Goal: Transaction & Acquisition: Purchase product/service

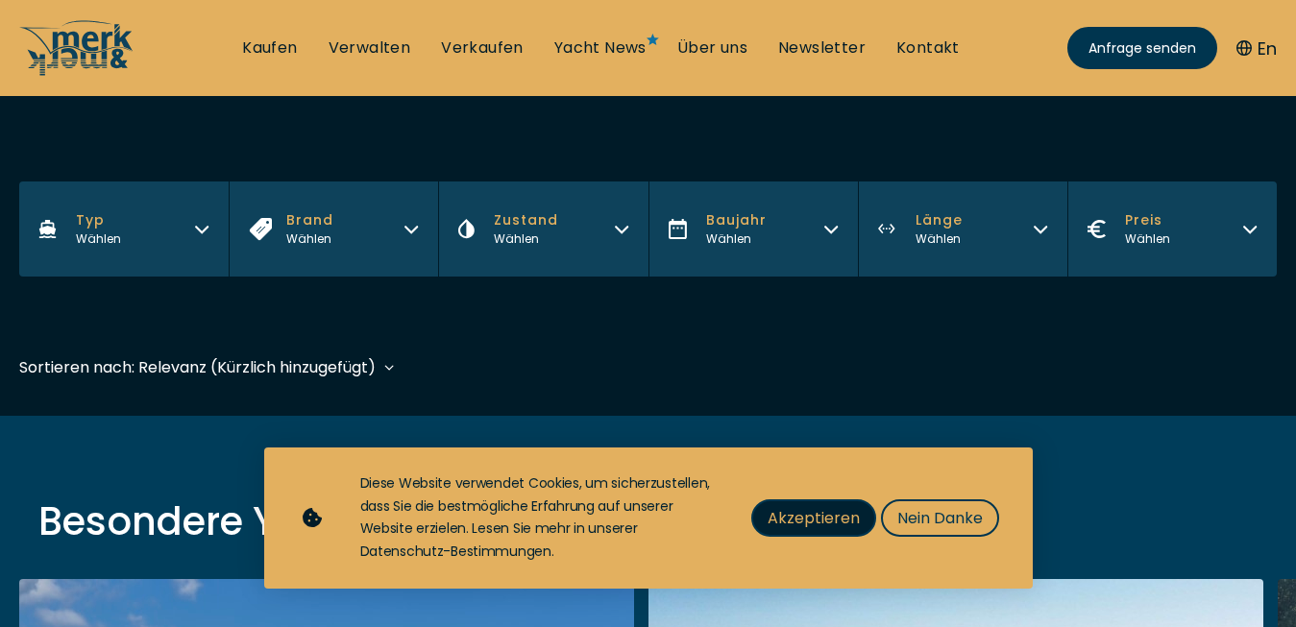
click at [789, 513] on span "Akzeptieren" at bounding box center [814, 518] width 92 height 24
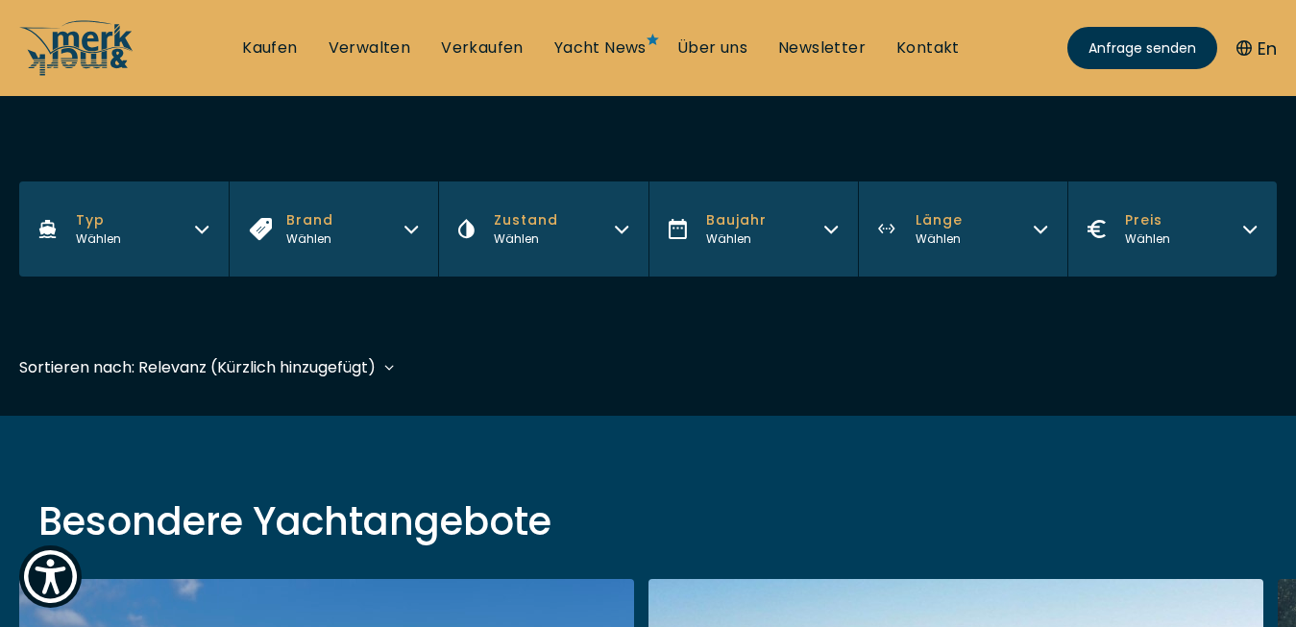
click at [618, 229] on icon "button" at bounding box center [622, 230] width 12 height 6
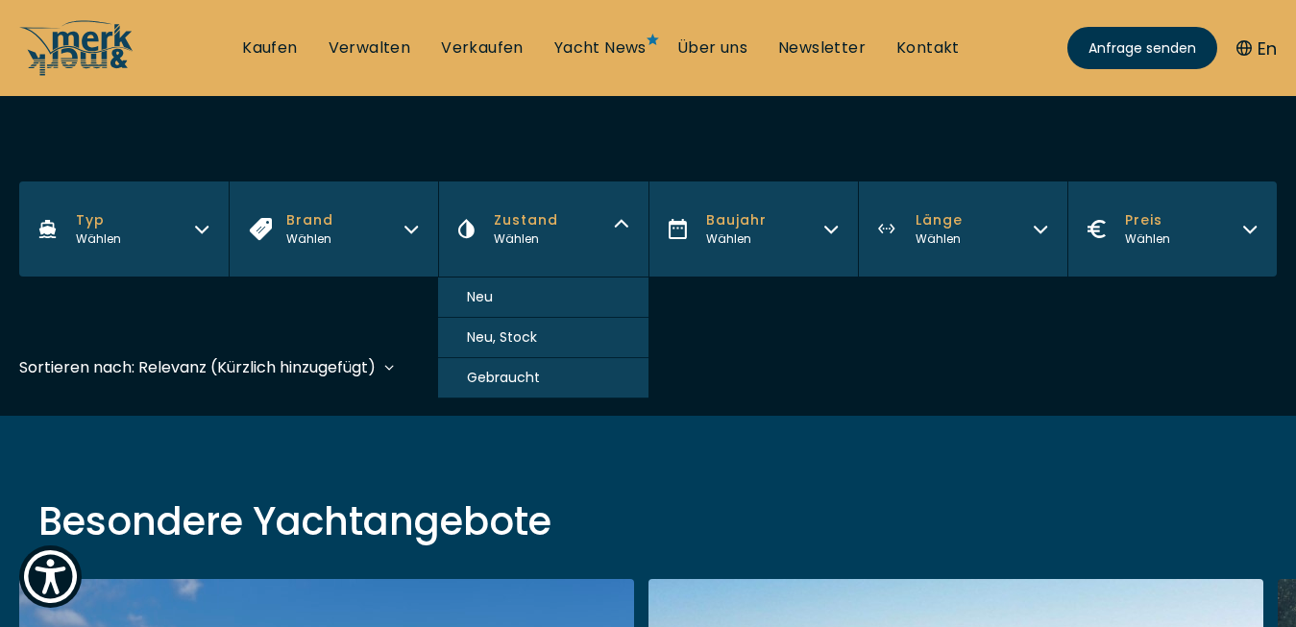
click at [513, 381] on span "Gebraucht" at bounding box center [503, 378] width 73 height 20
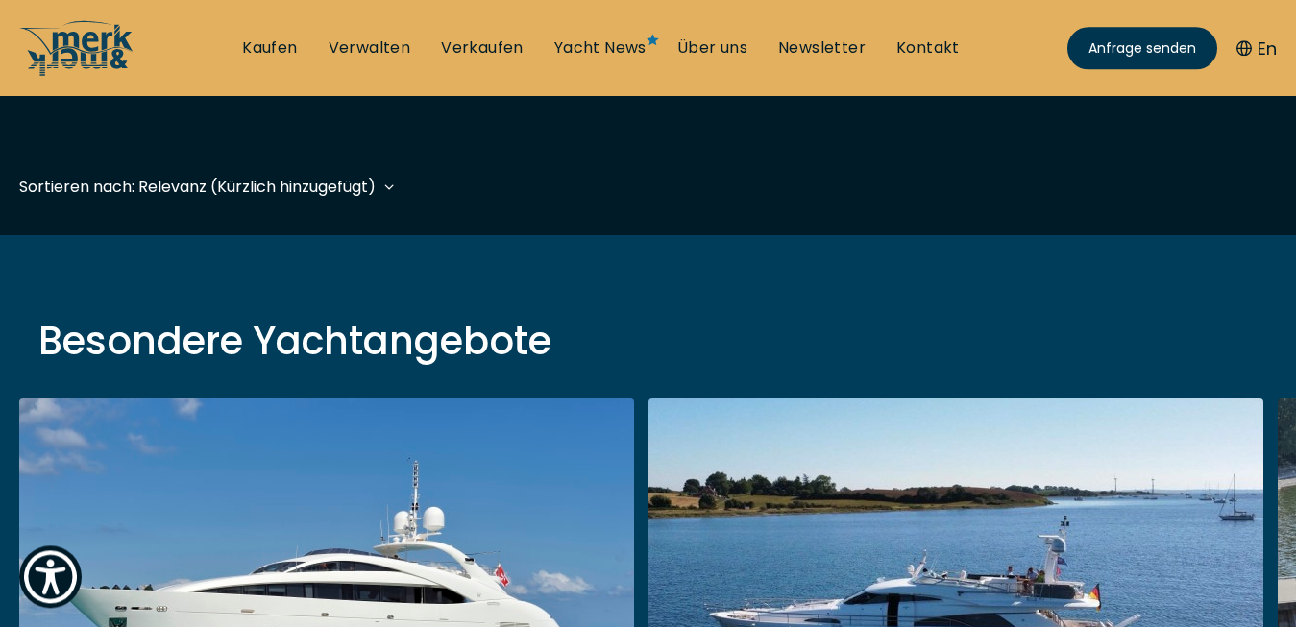
scroll to position [476, 0]
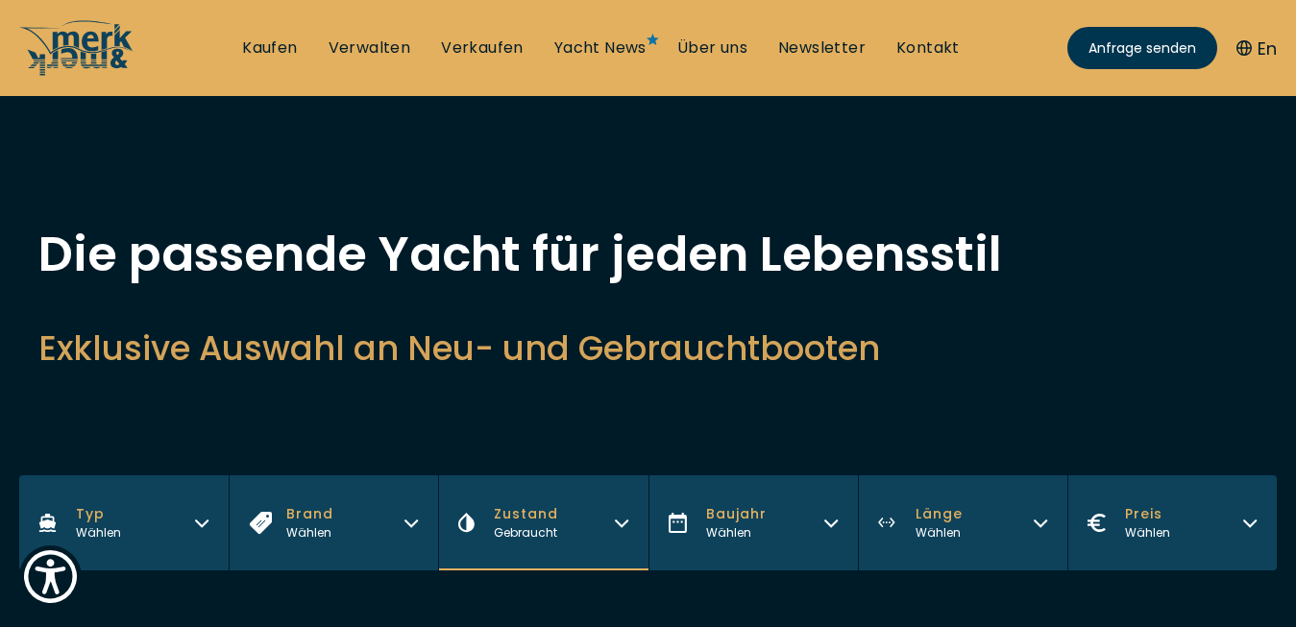
click at [1036, 526] on icon "button" at bounding box center [1040, 520] width 15 height 15
click at [913, 591] on span "10 - 15 m" at bounding box center [916, 591] width 58 height 20
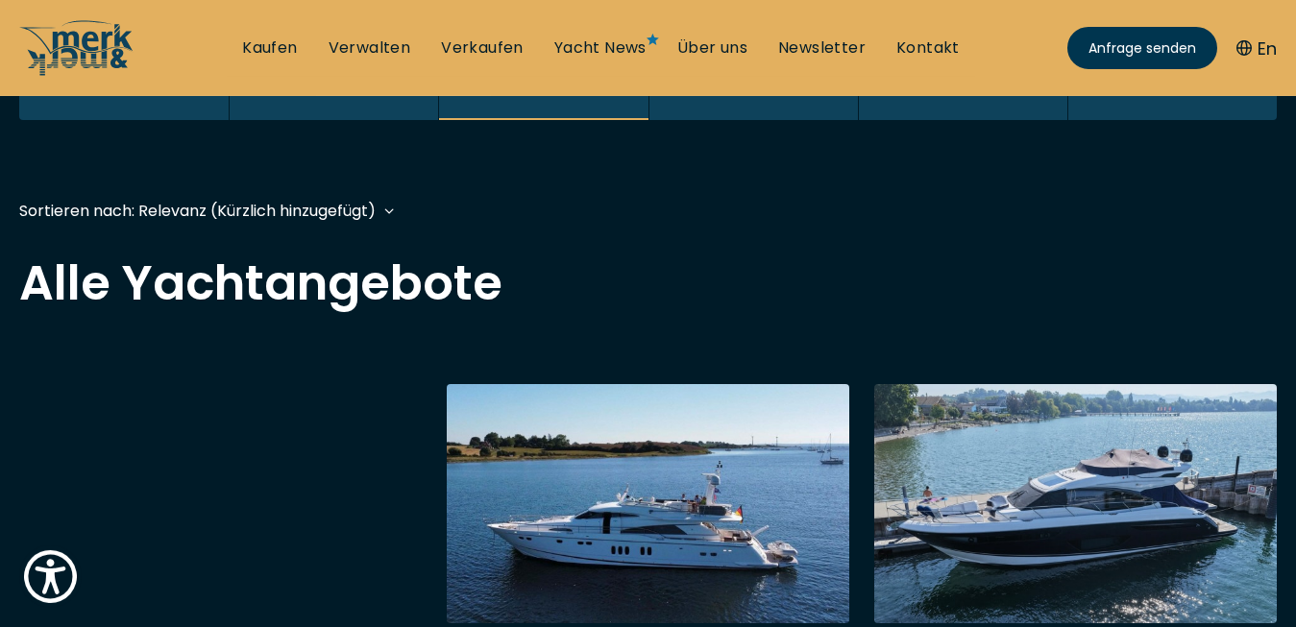
scroll to position [471, 0]
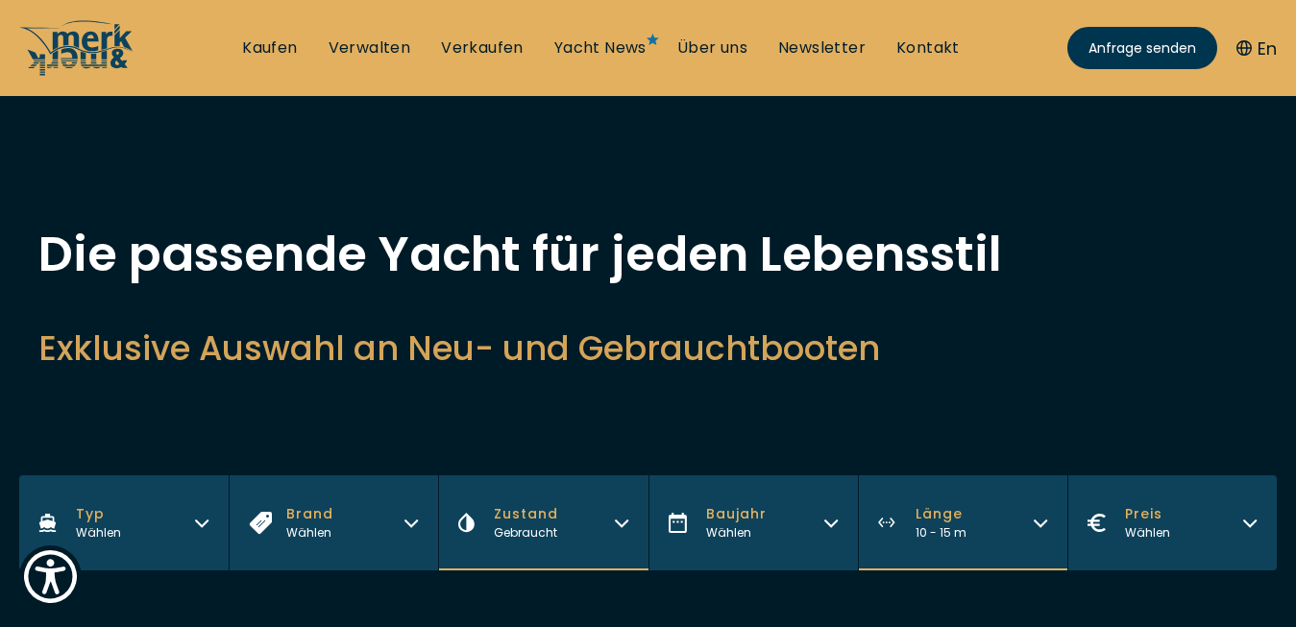
click at [832, 521] on icon "button" at bounding box center [830, 520] width 15 height 15
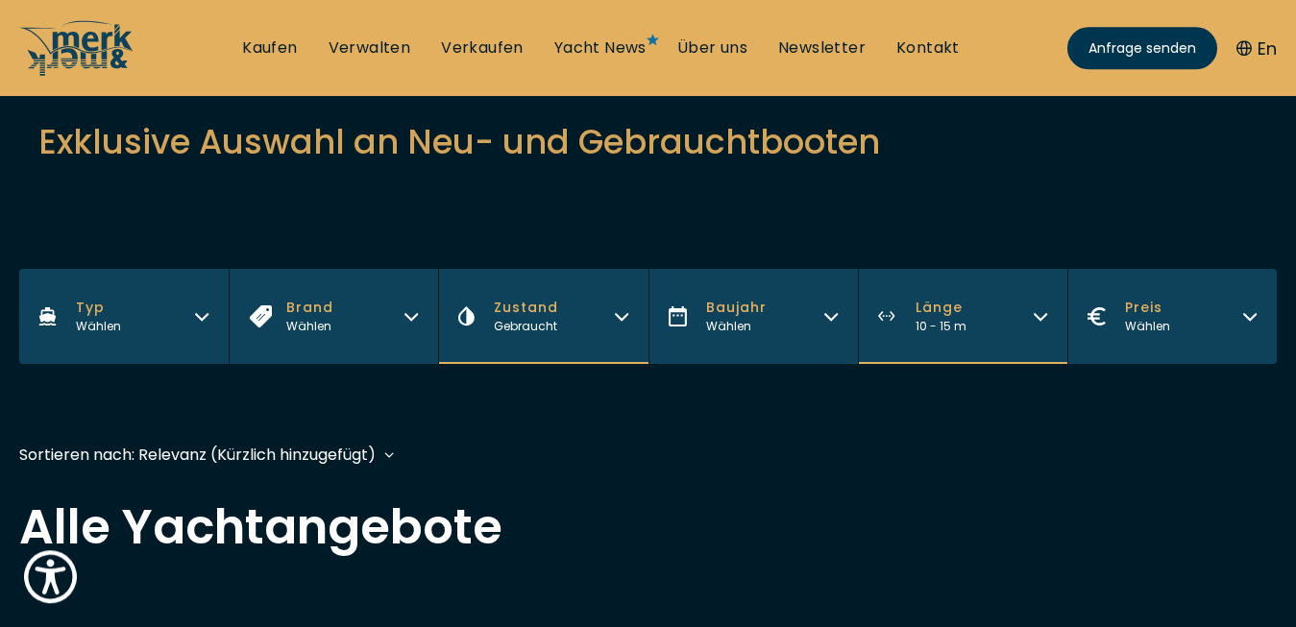
scroll to position [212, 0]
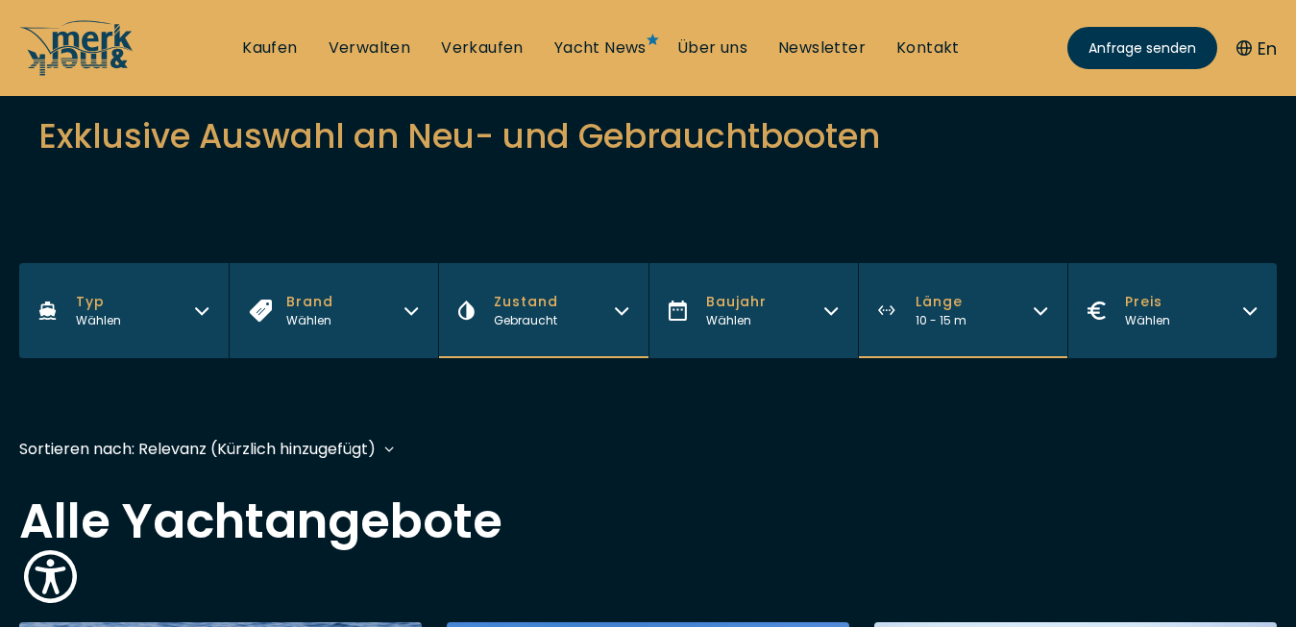
click at [835, 318] on button "Baujahr Wählen" at bounding box center [753, 310] width 209 height 95
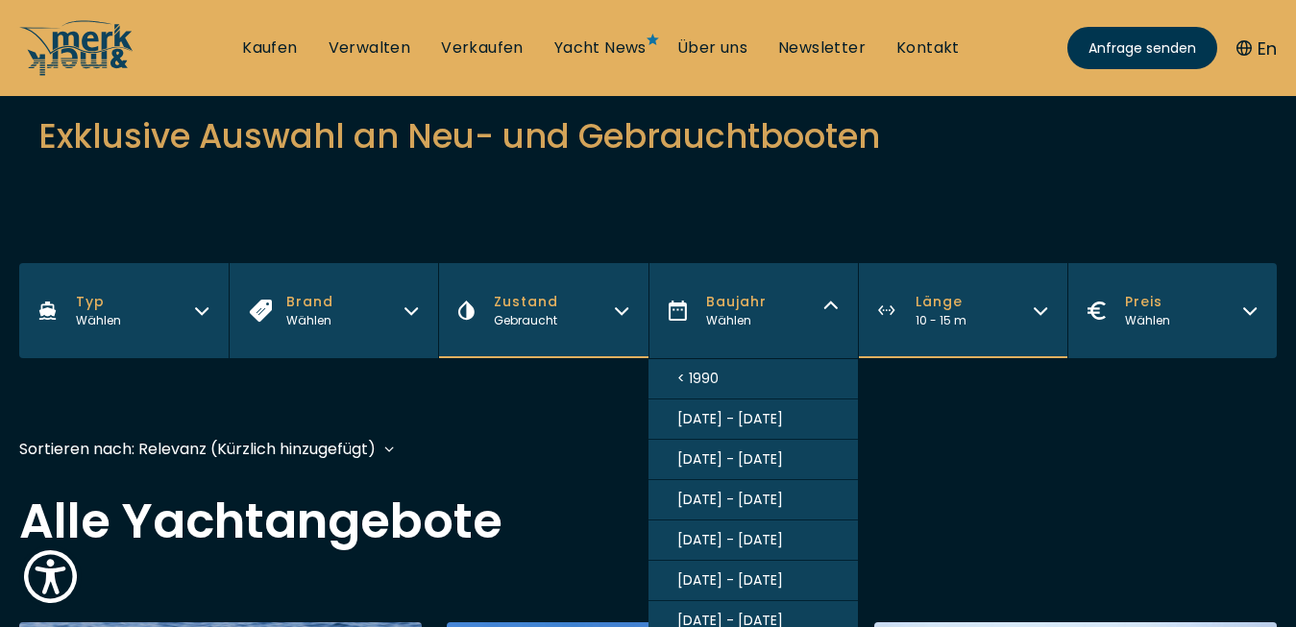
click at [725, 502] on span "[DATE] - [DATE]" at bounding box center [730, 500] width 106 height 20
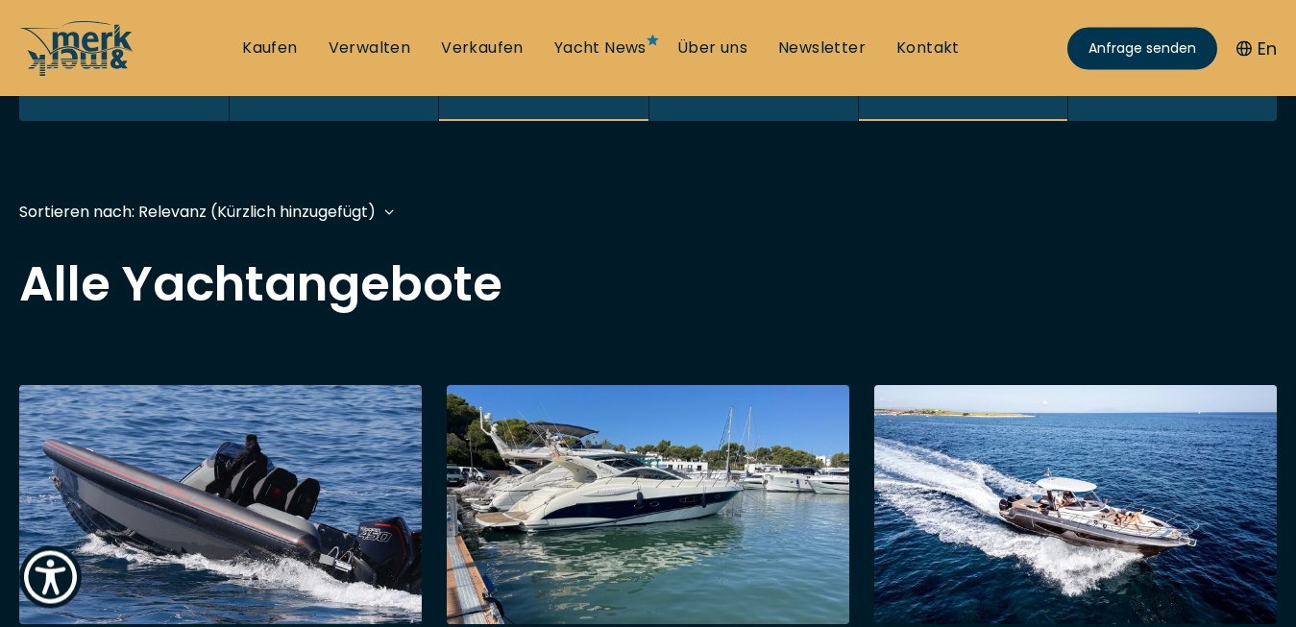
scroll to position [470, 0]
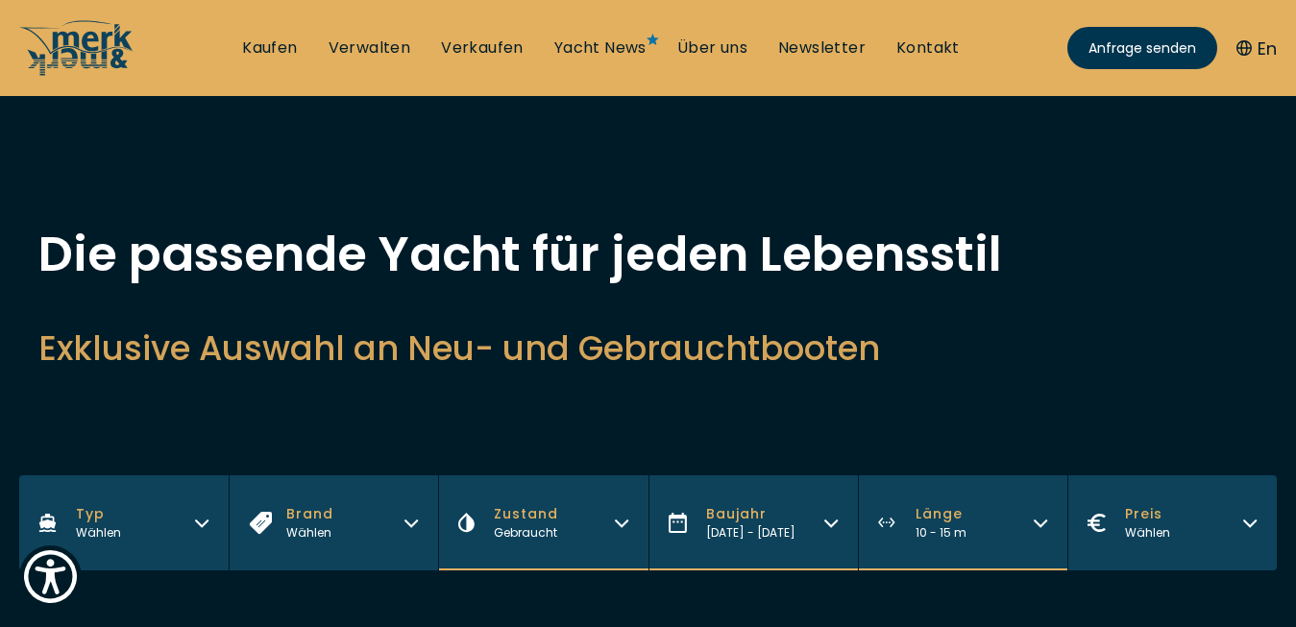
click at [201, 527] on icon "button" at bounding box center [202, 524] width 12 height 6
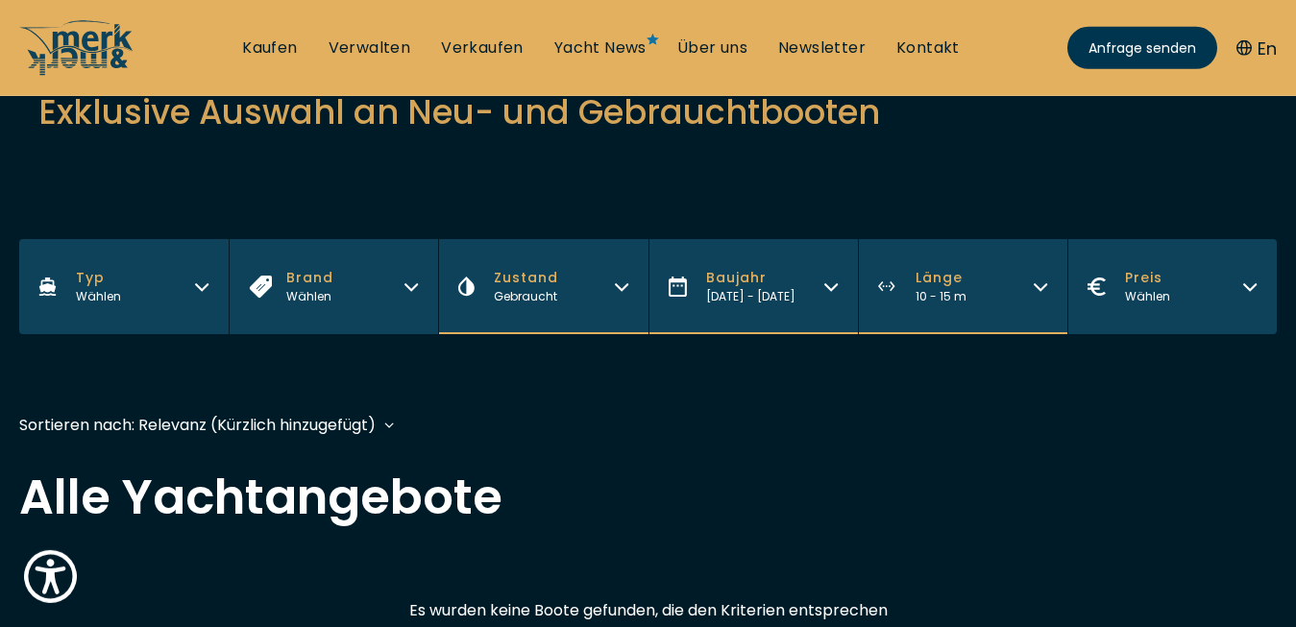
scroll to position [245, 0]
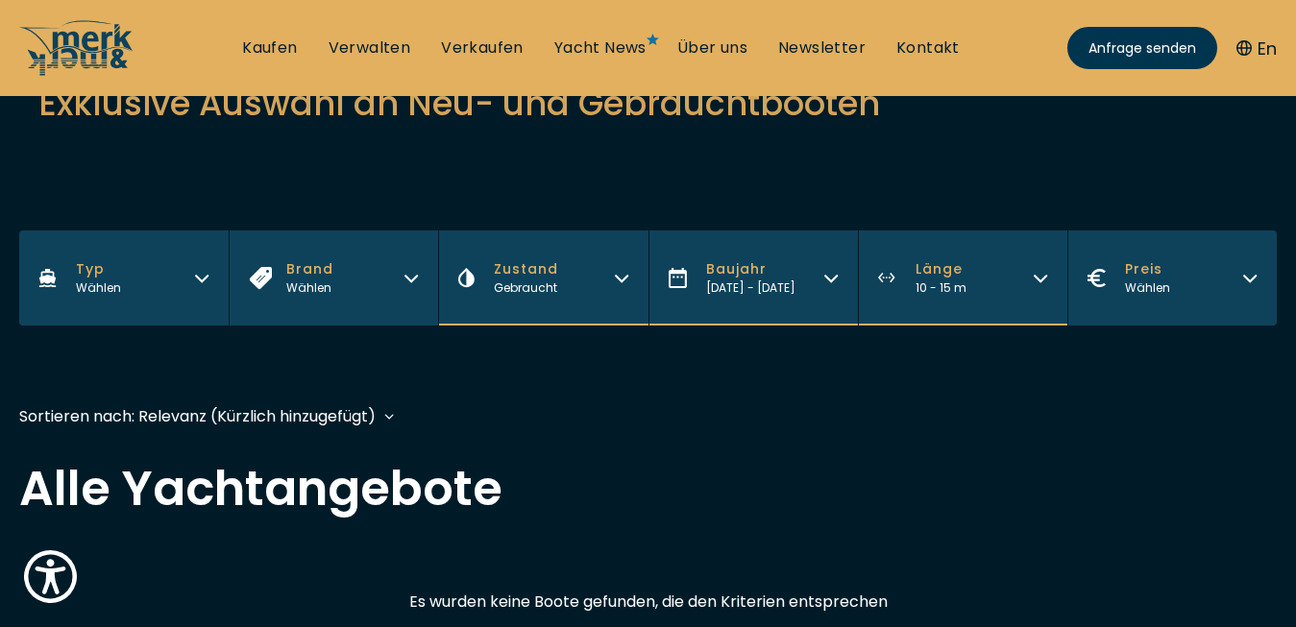
click at [204, 279] on icon "button" at bounding box center [201, 275] width 15 height 15
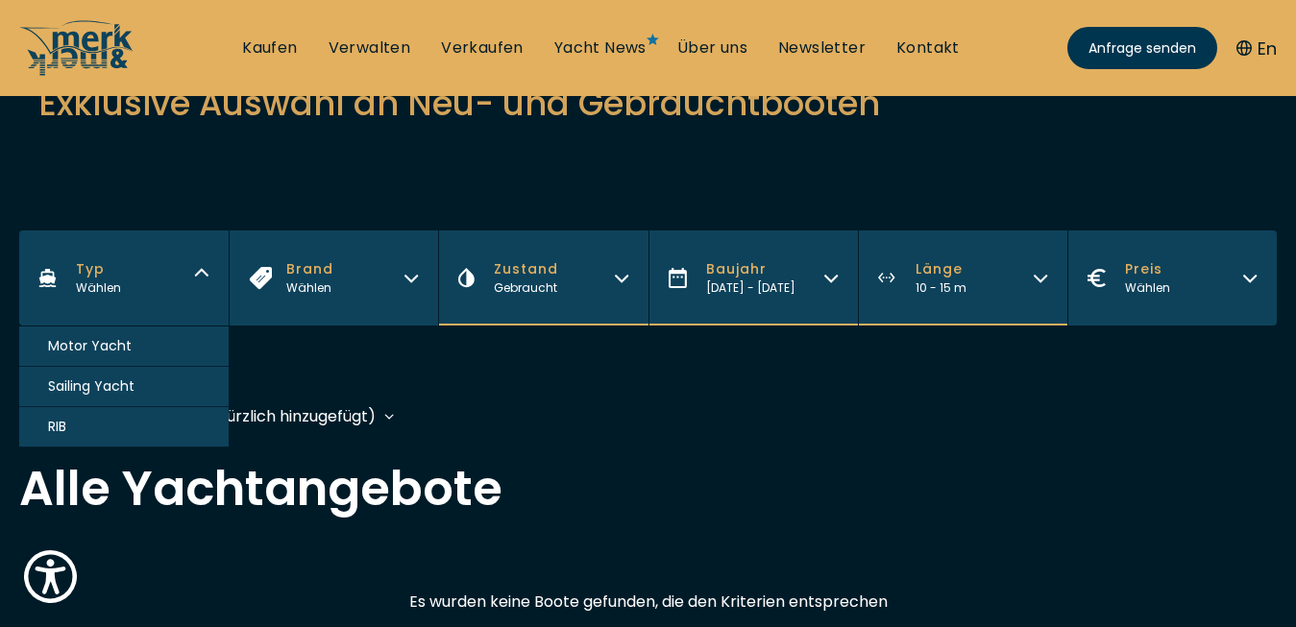
click at [107, 343] on span "Motor Yacht" at bounding box center [90, 346] width 84 height 20
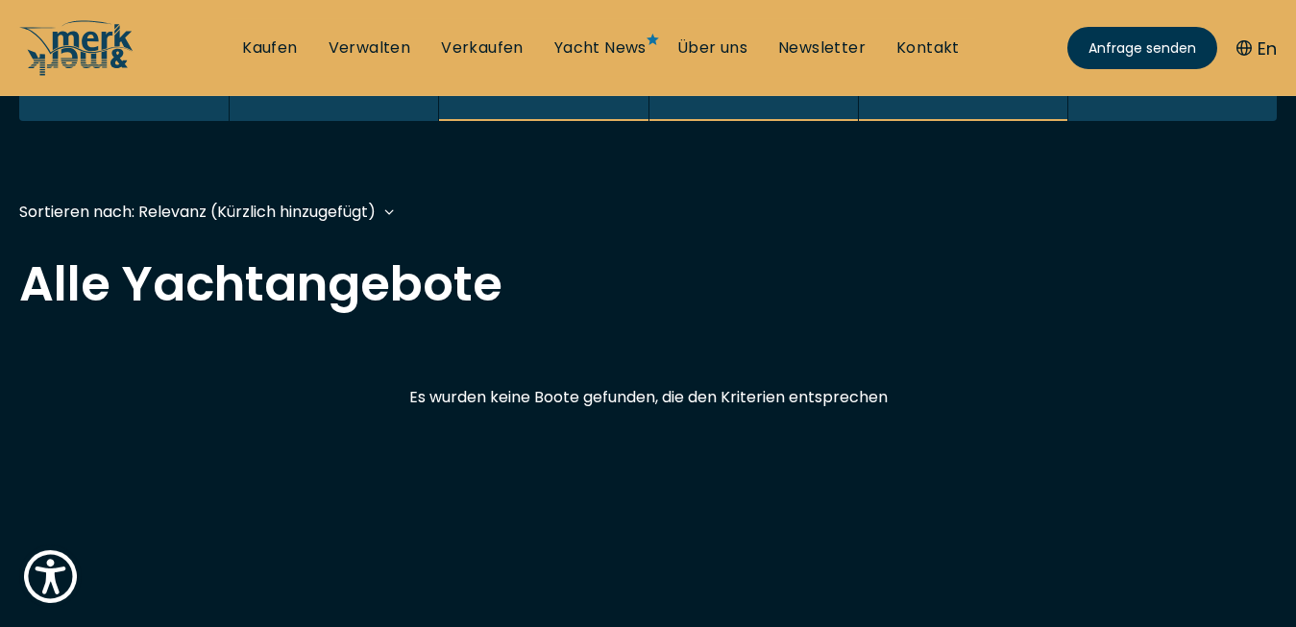
scroll to position [470, 0]
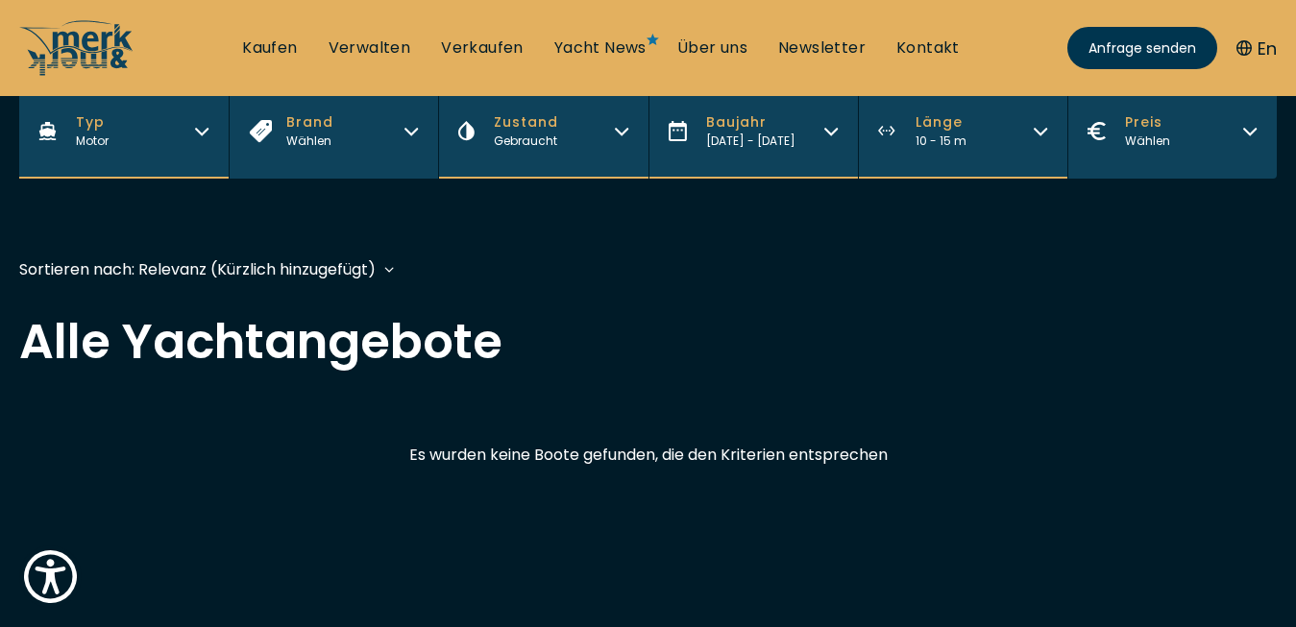
scroll to position [408, 0]
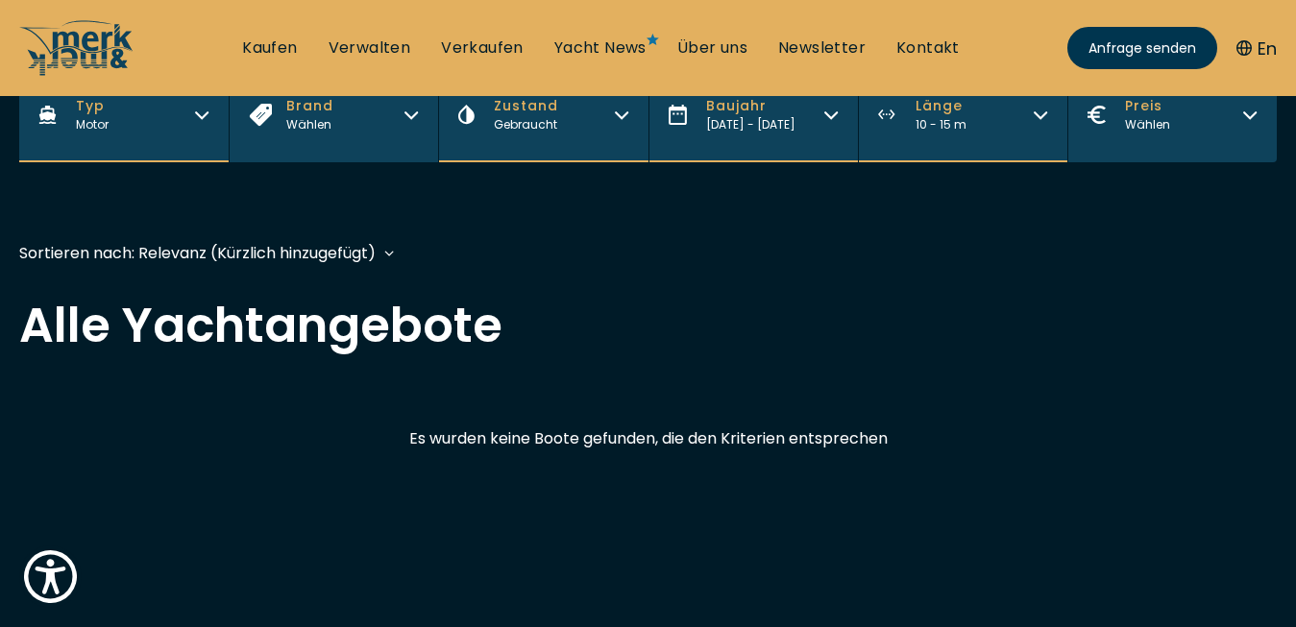
click at [830, 115] on icon "button" at bounding box center [830, 112] width 15 height 15
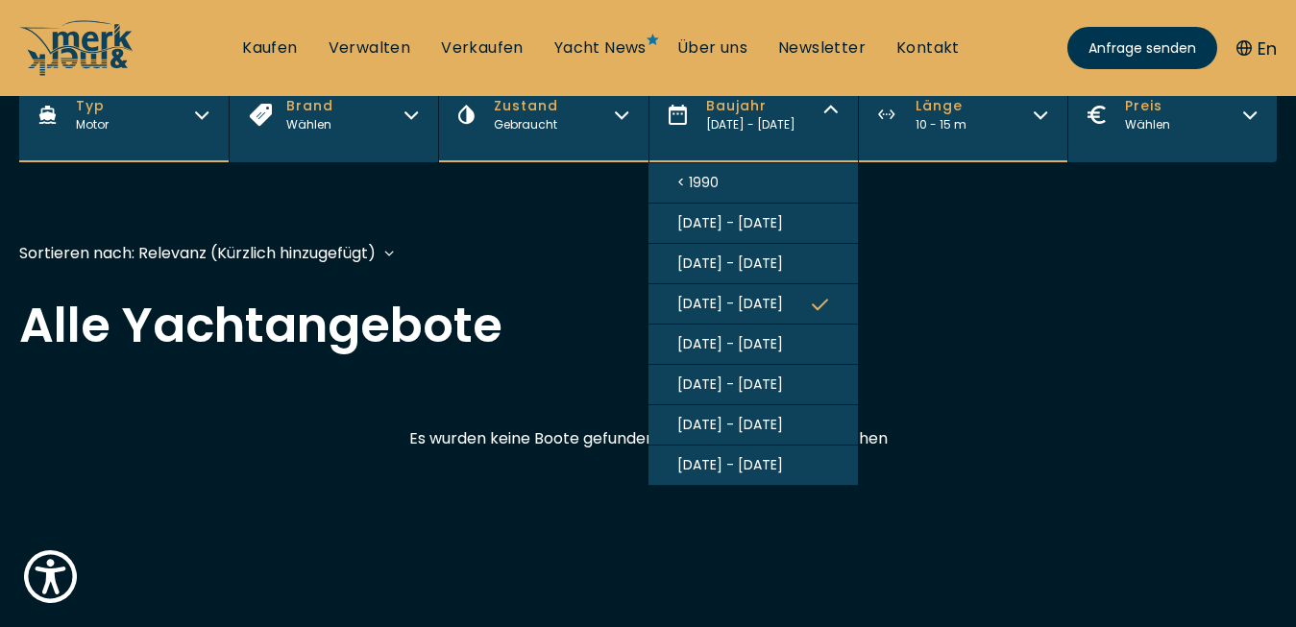
click at [740, 350] on span "[DATE] - [DATE]" at bounding box center [730, 344] width 106 height 20
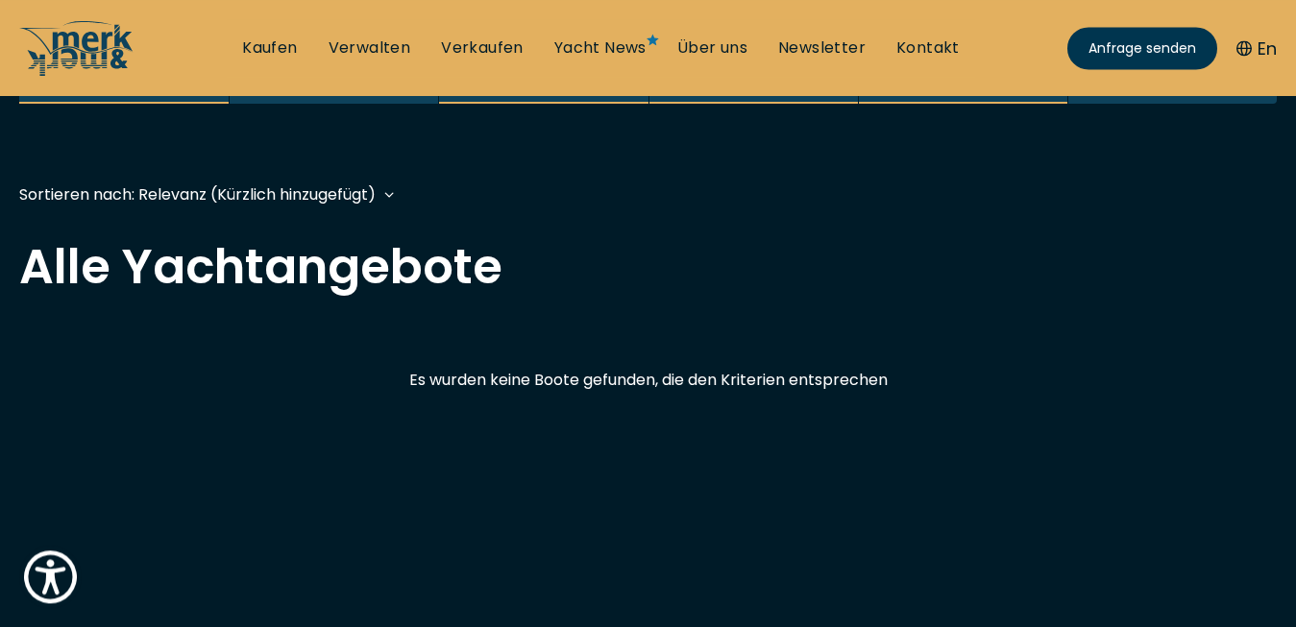
scroll to position [474, 0]
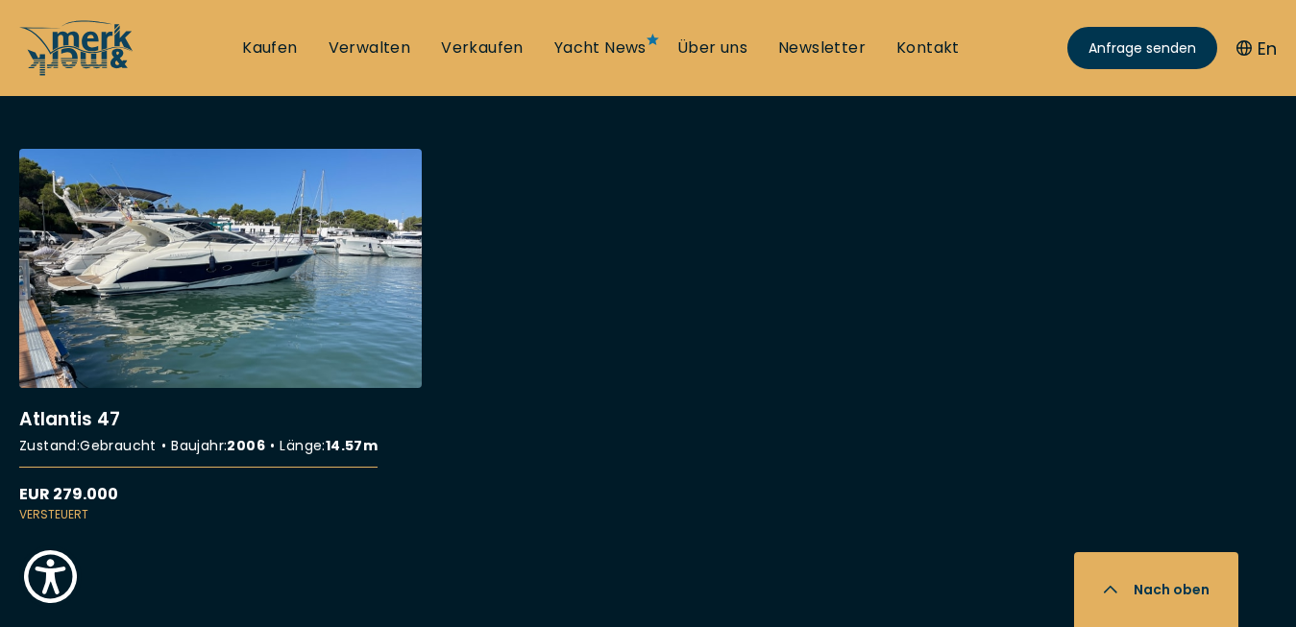
scroll to position [735, 0]
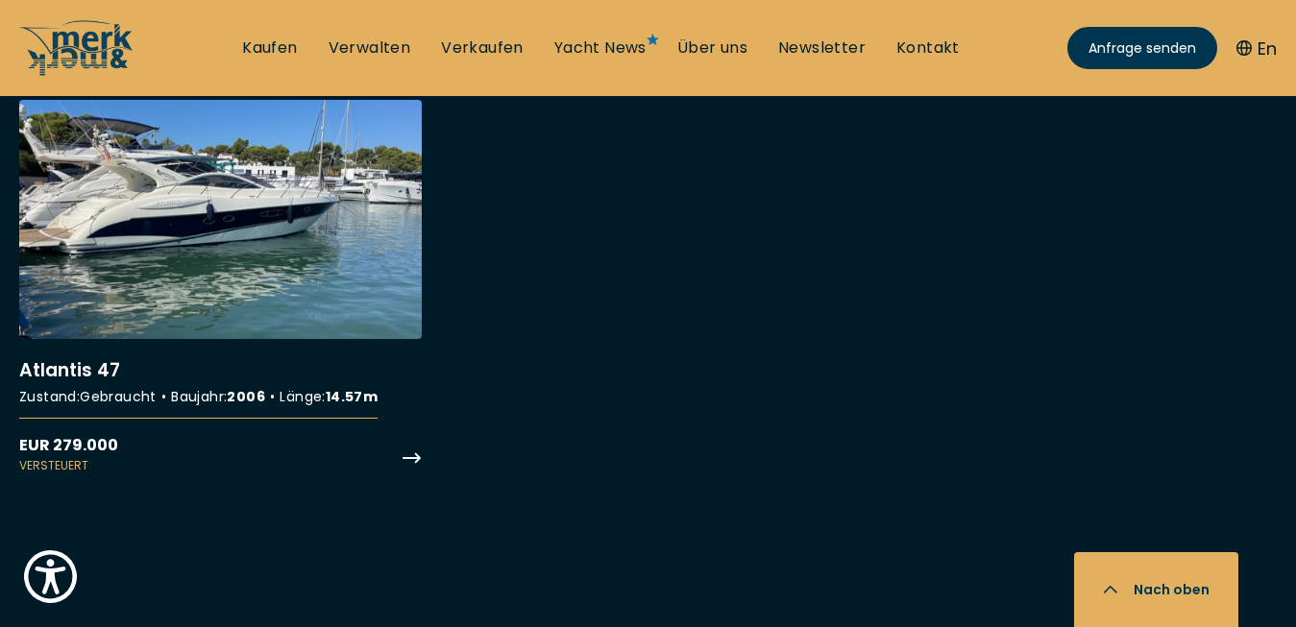
click at [179, 234] on link "More details about Atlantis 47" at bounding box center [220, 287] width 403 height 375
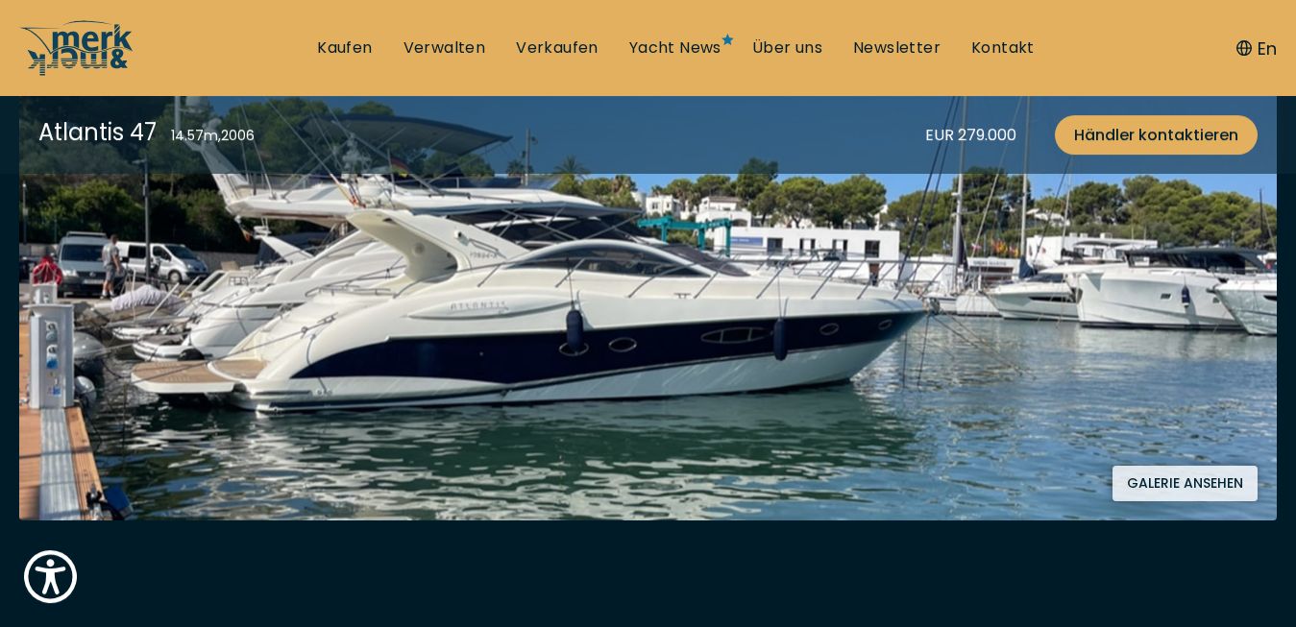
scroll to position [441, 0]
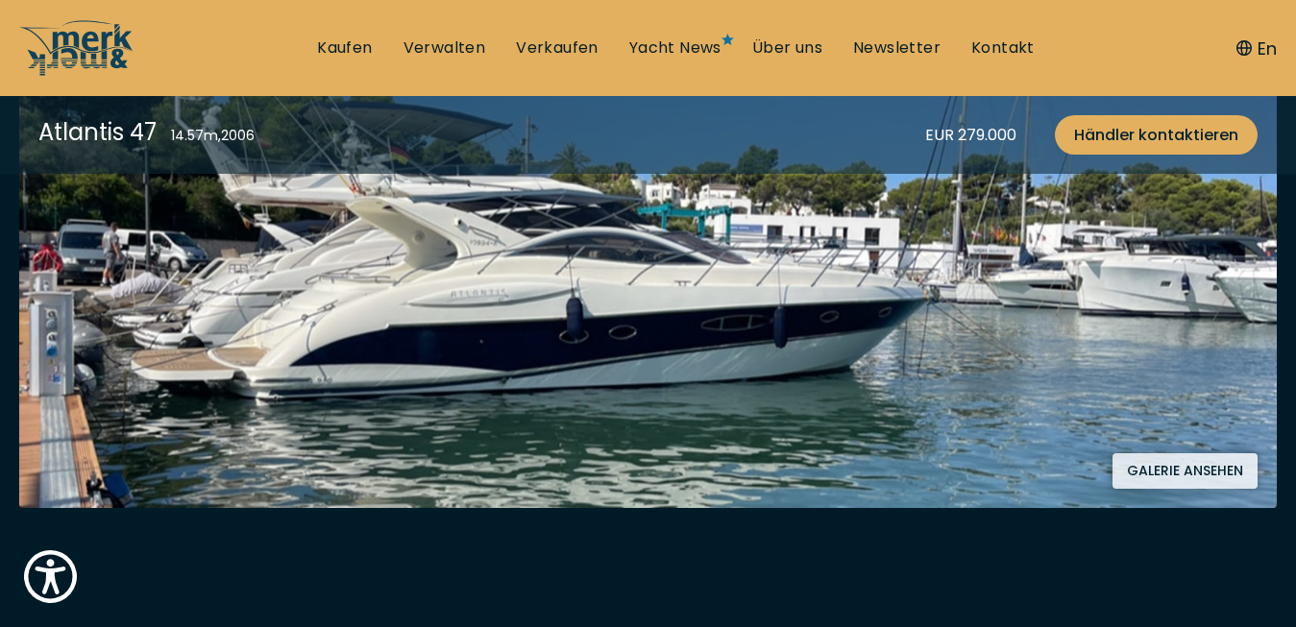
click at [1169, 468] on button "Galerie ansehen" at bounding box center [1185, 472] width 145 height 36
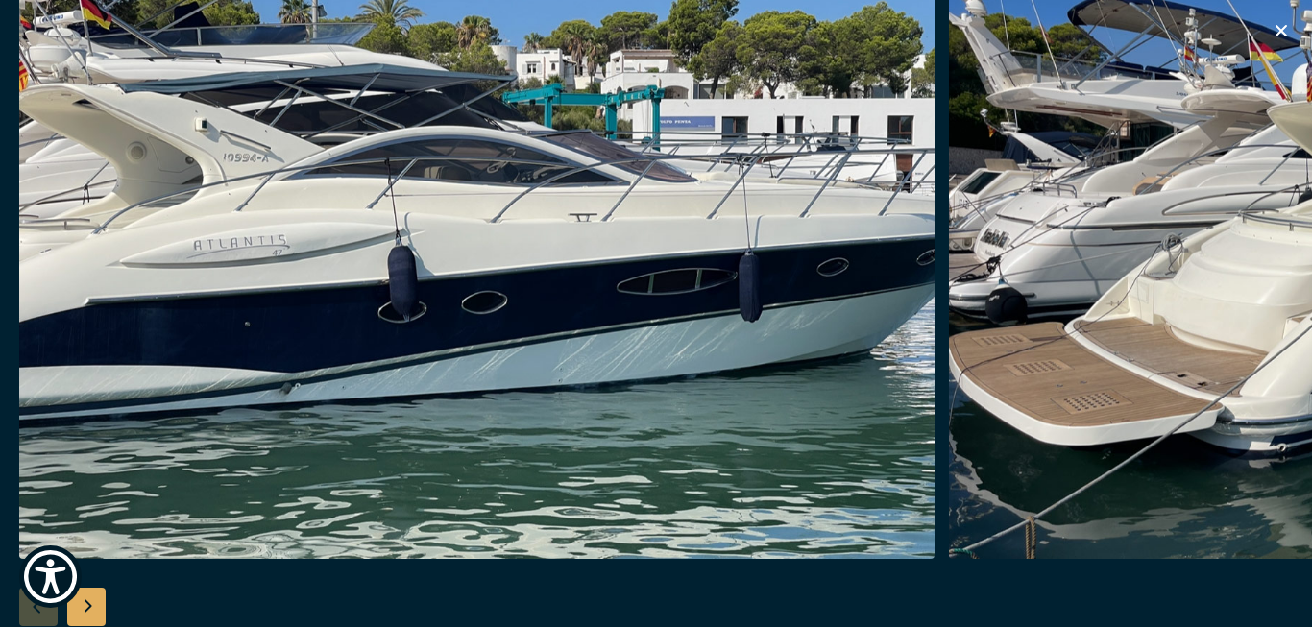
click at [748, 389] on img "button" at bounding box center [477, 251] width 916 height 615
click at [86, 603] on div "Next slide" at bounding box center [86, 607] width 38 height 38
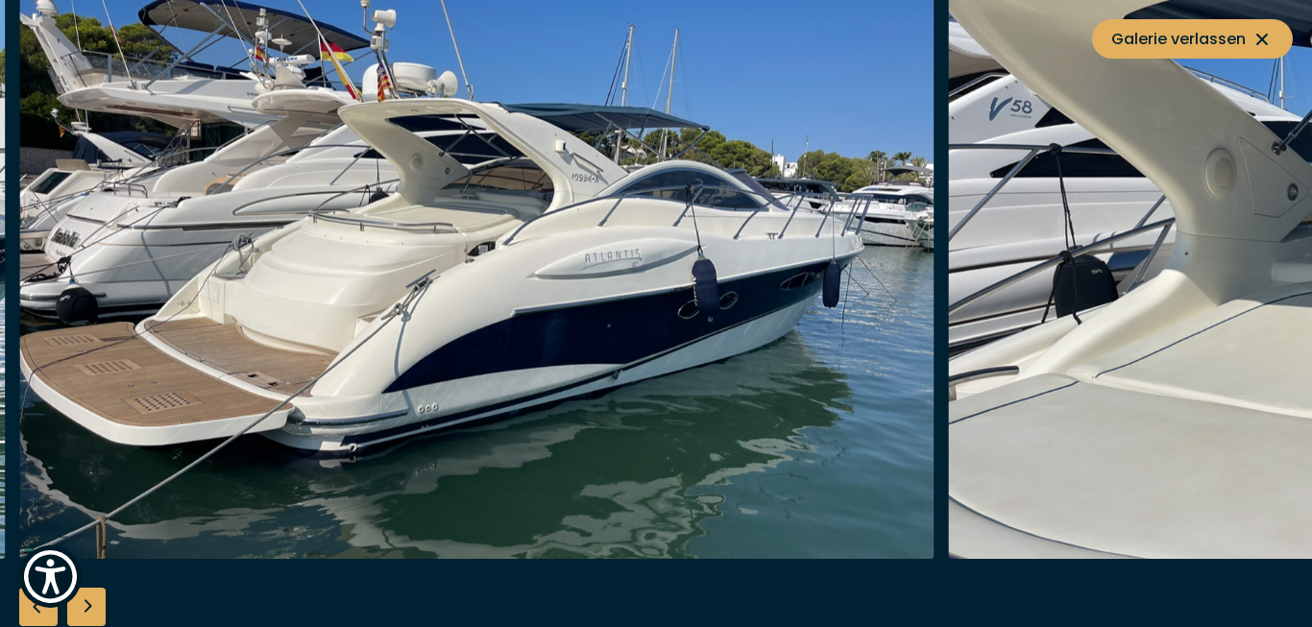
click at [86, 603] on div "Next slide" at bounding box center [86, 607] width 38 height 38
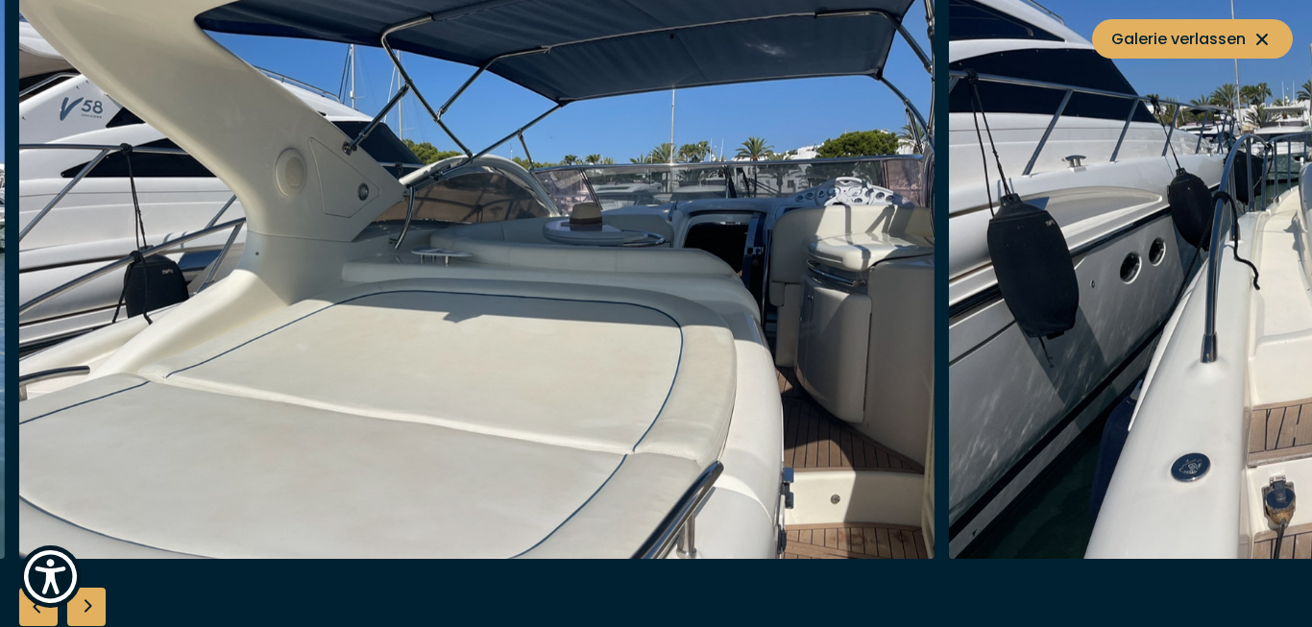
click at [86, 603] on div "Next slide" at bounding box center [86, 607] width 38 height 38
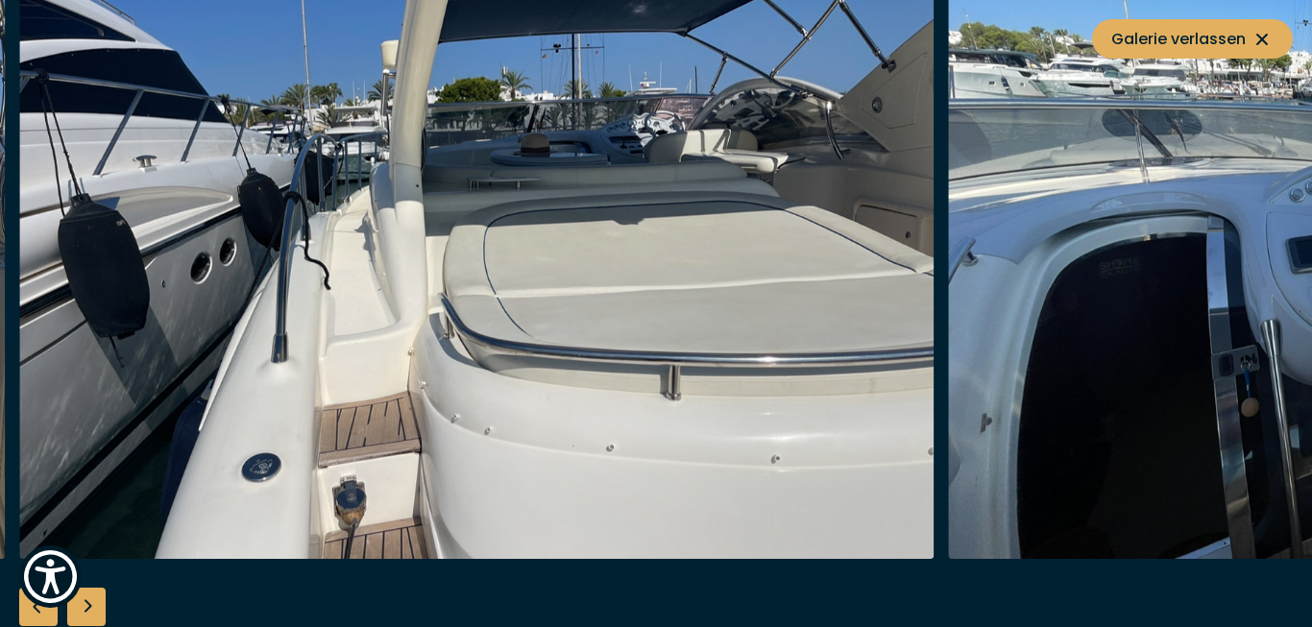
click at [86, 603] on div "Next slide" at bounding box center [86, 607] width 38 height 38
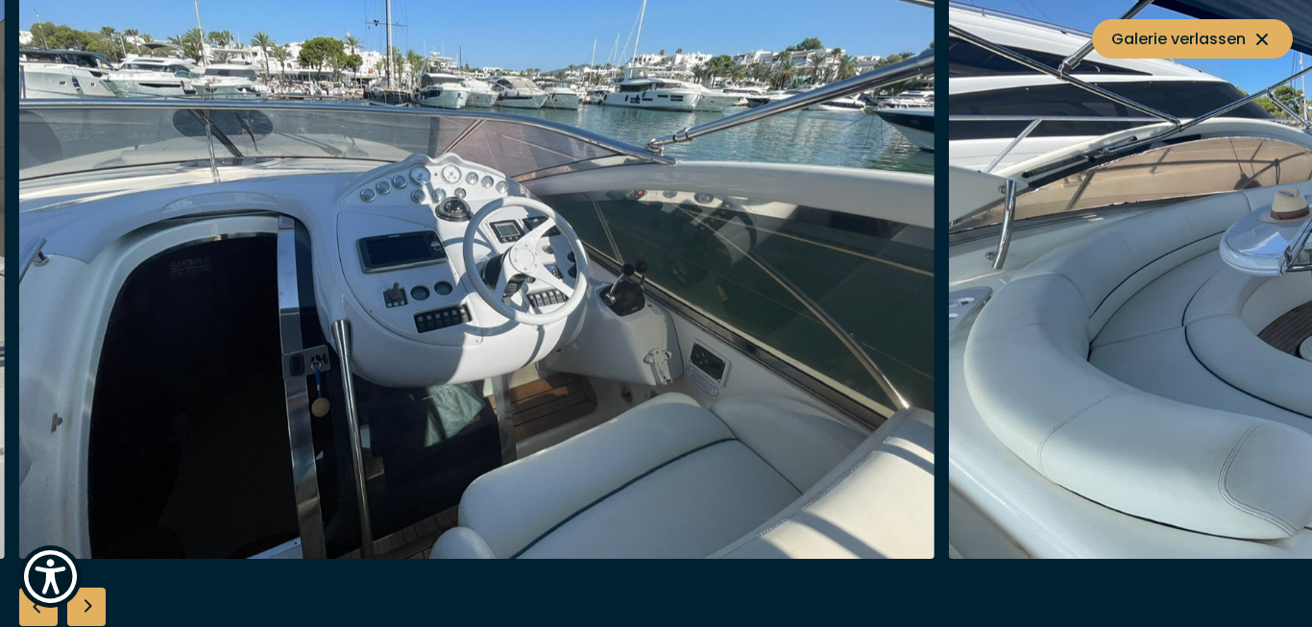
click at [86, 603] on div "Next slide" at bounding box center [86, 607] width 38 height 38
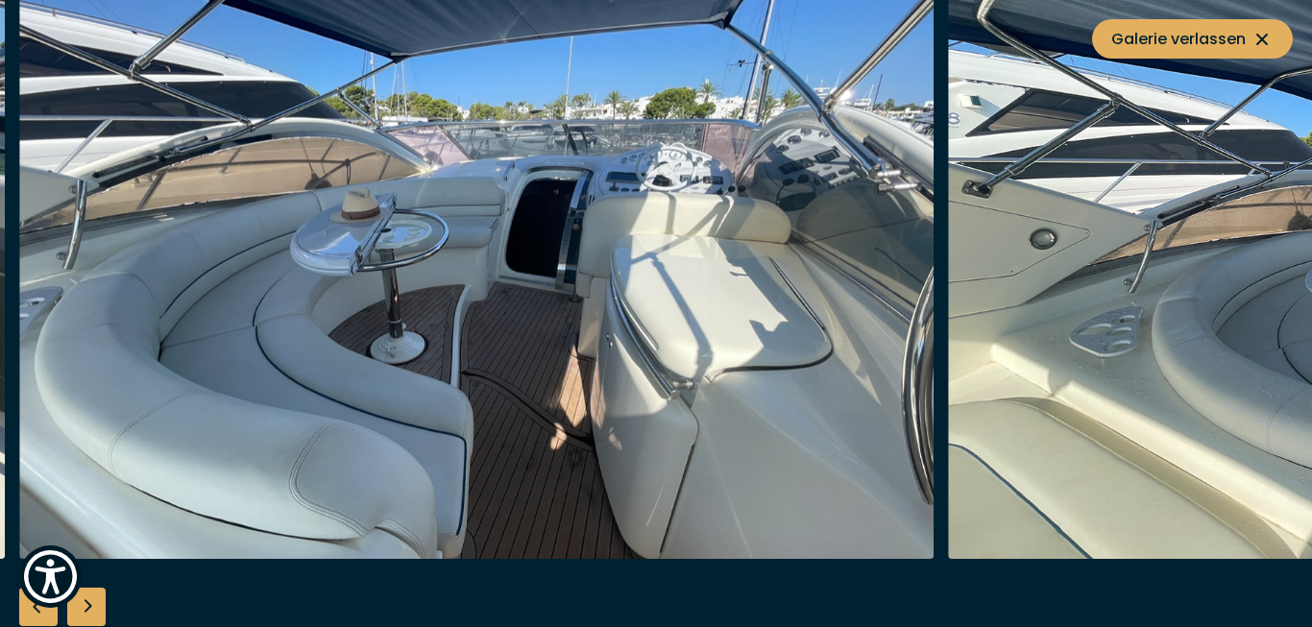
click at [38, 609] on div "Previous slide" at bounding box center [38, 607] width 38 height 38
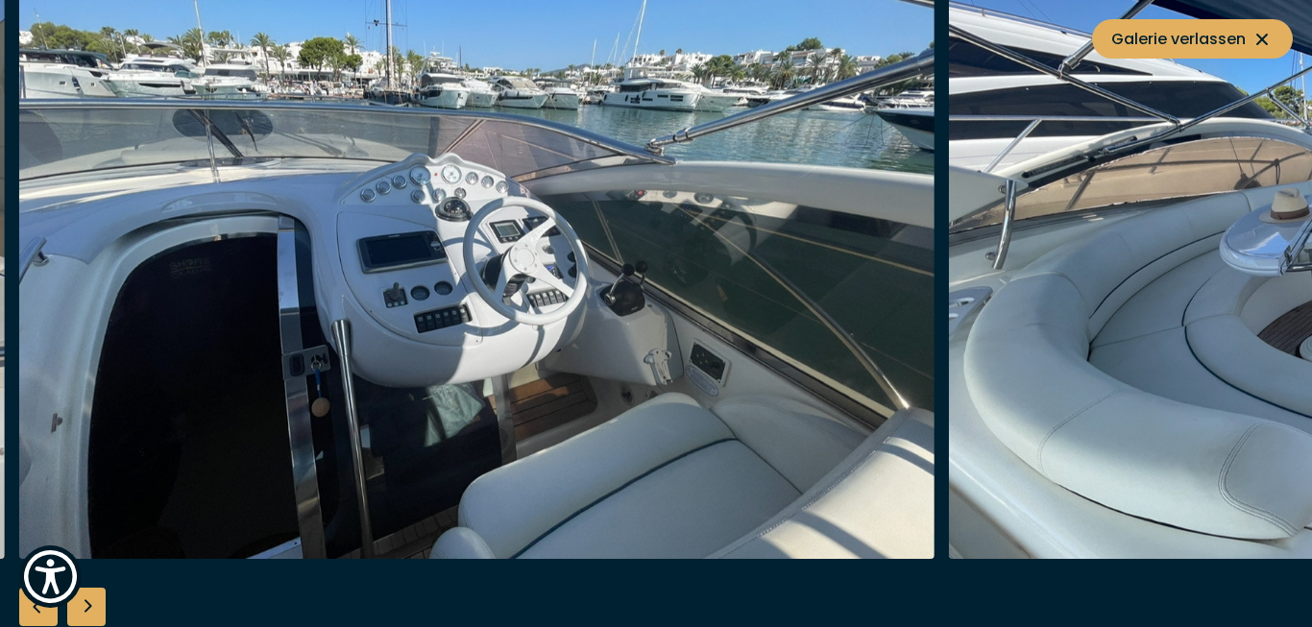
click at [88, 601] on div "Next slide" at bounding box center [86, 607] width 38 height 38
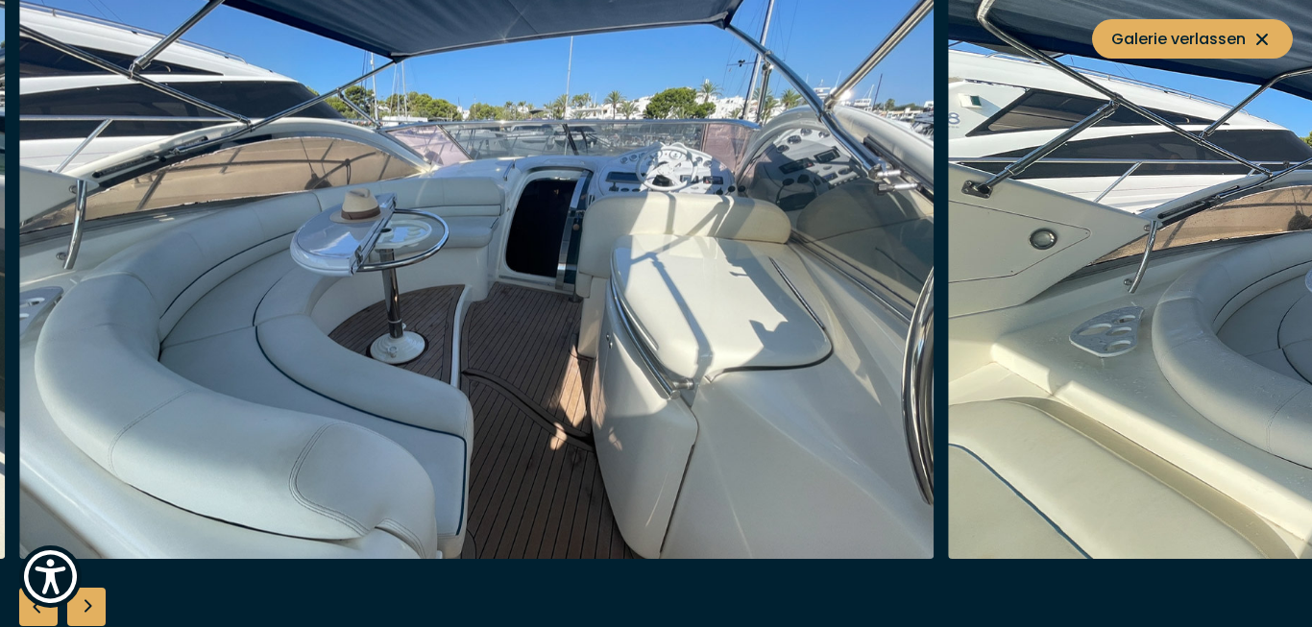
click at [88, 601] on div "Next slide" at bounding box center [86, 607] width 38 height 38
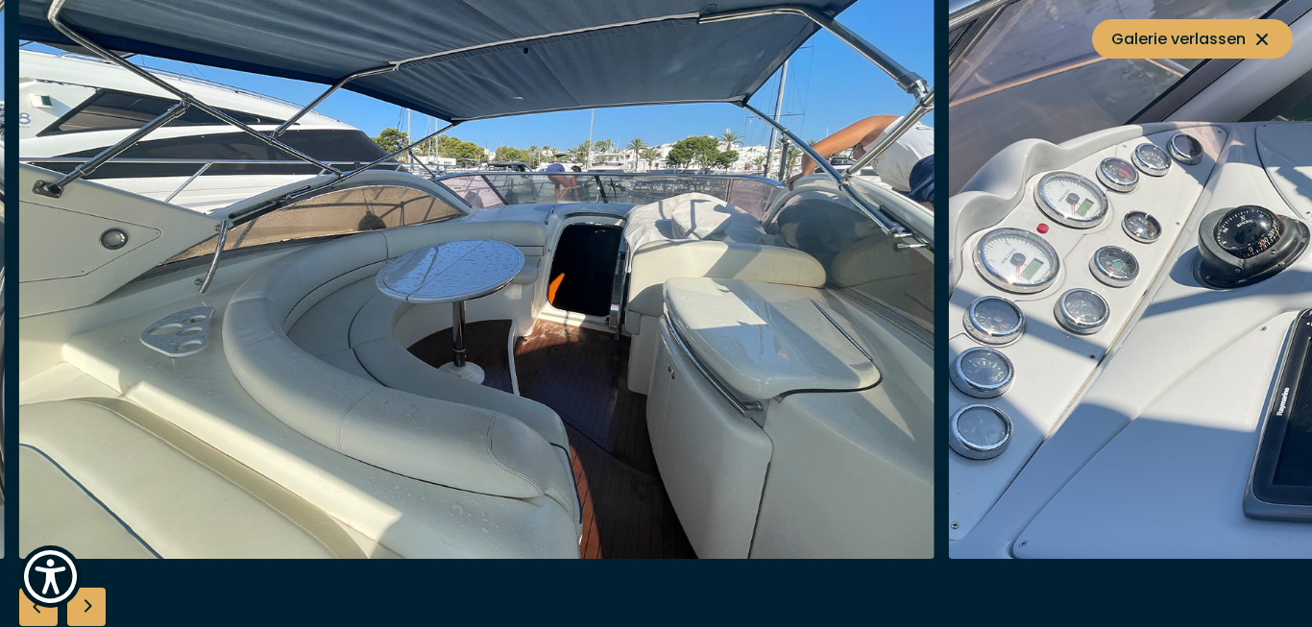
click at [88, 601] on div "Next slide" at bounding box center [86, 607] width 38 height 38
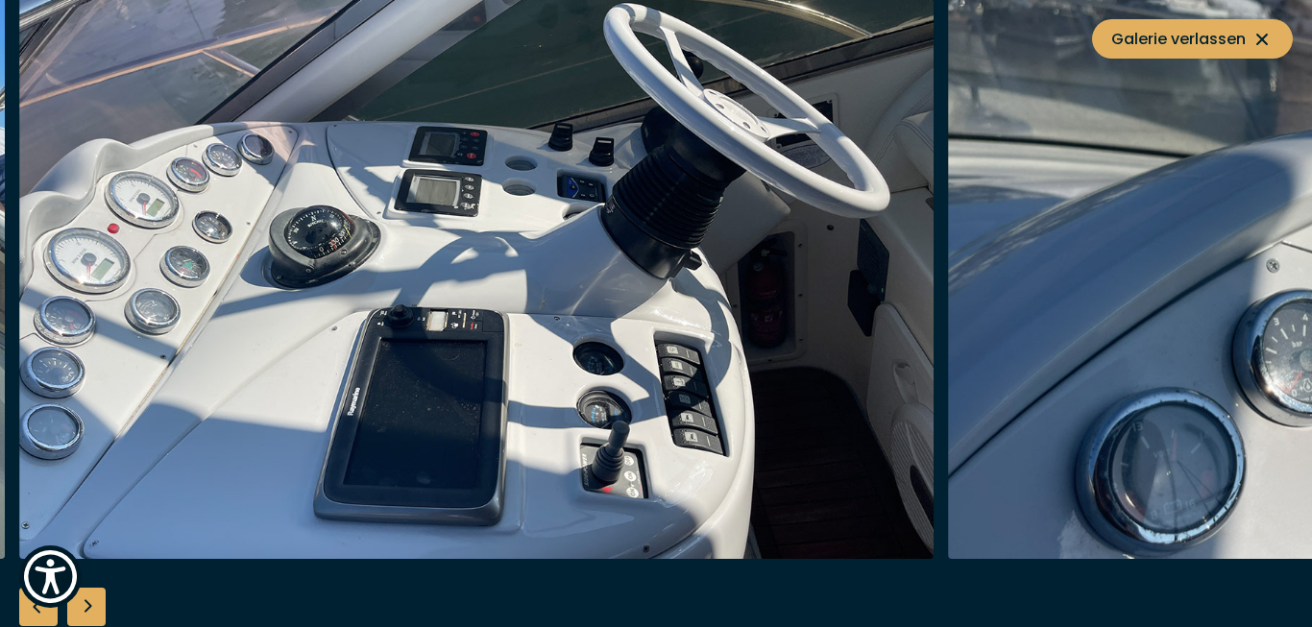
click at [88, 601] on div "Next slide" at bounding box center [86, 607] width 38 height 38
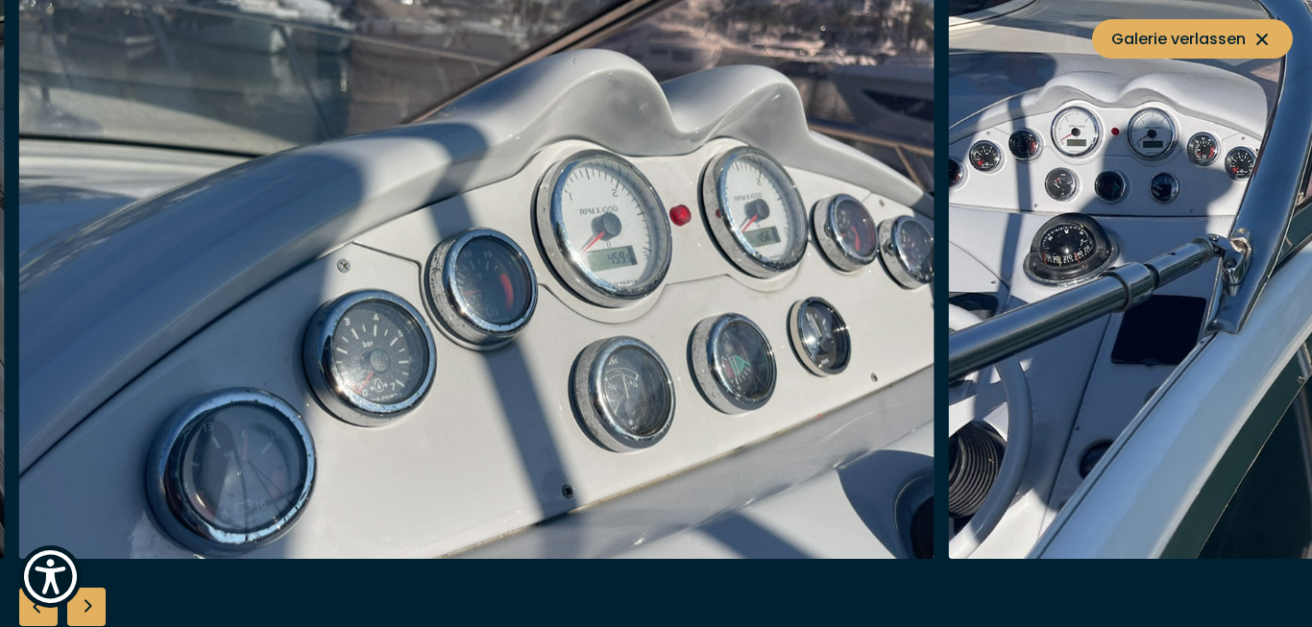
click at [88, 601] on div "Next slide" at bounding box center [86, 607] width 38 height 38
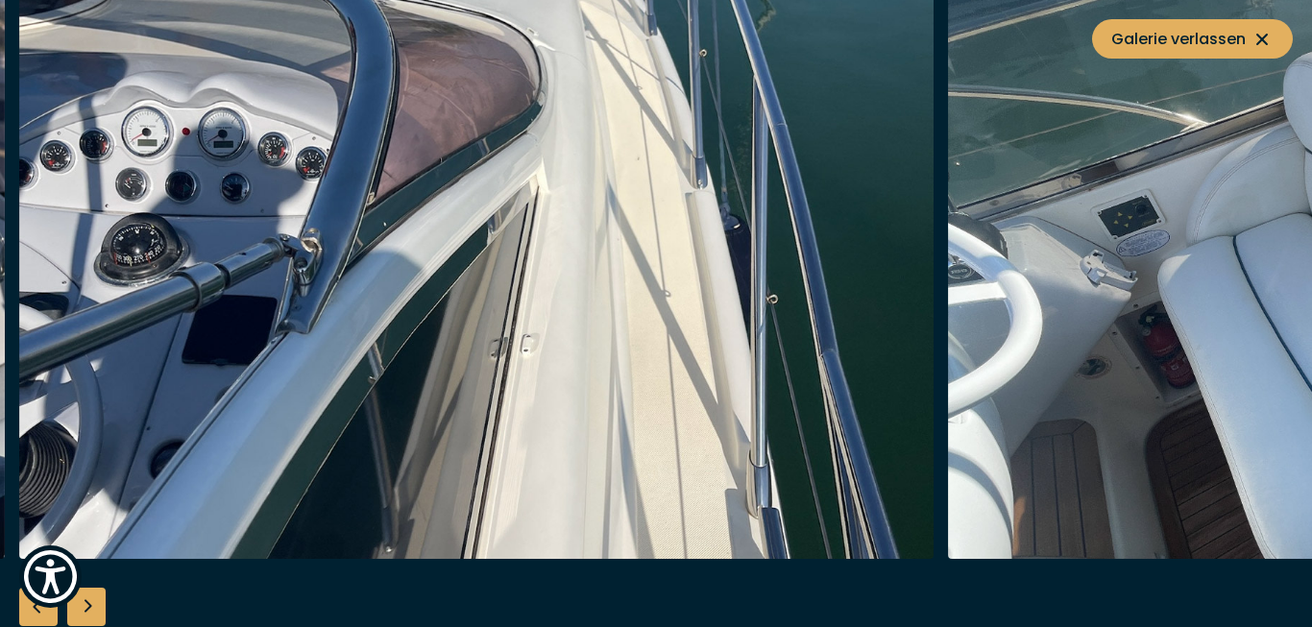
click at [88, 601] on div "Next slide" at bounding box center [86, 607] width 38 height 38
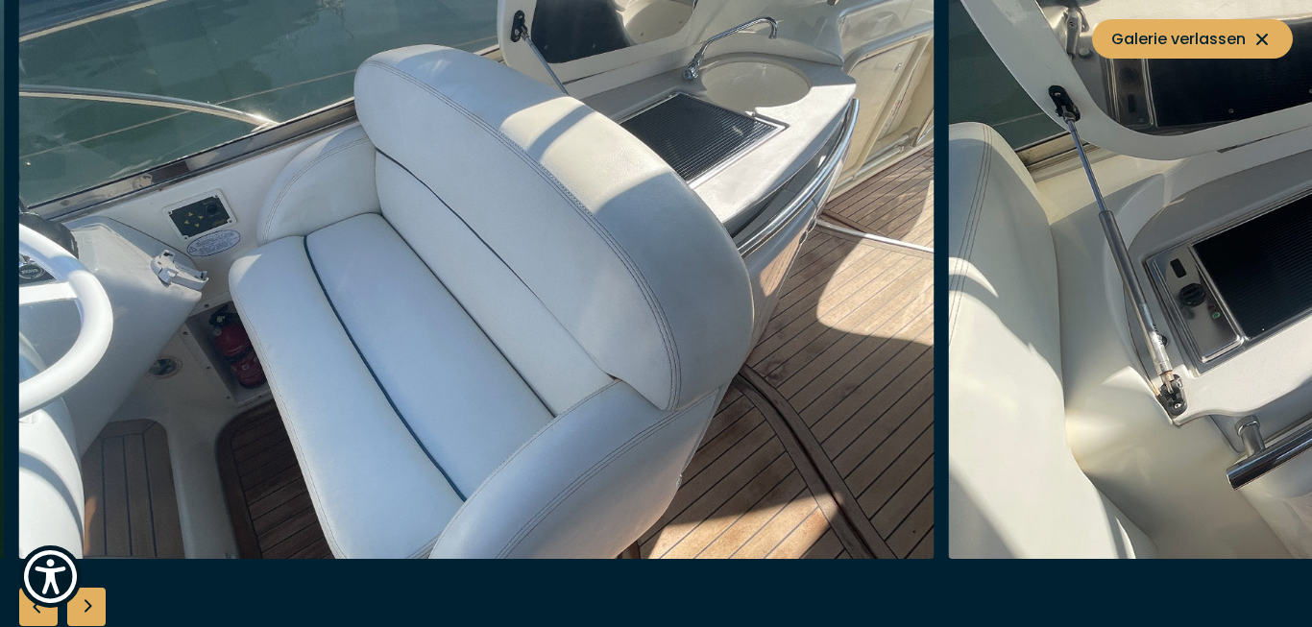
click at [88, 601] on div "Next slide" at bounding box center [86, 607] width 38 height 38
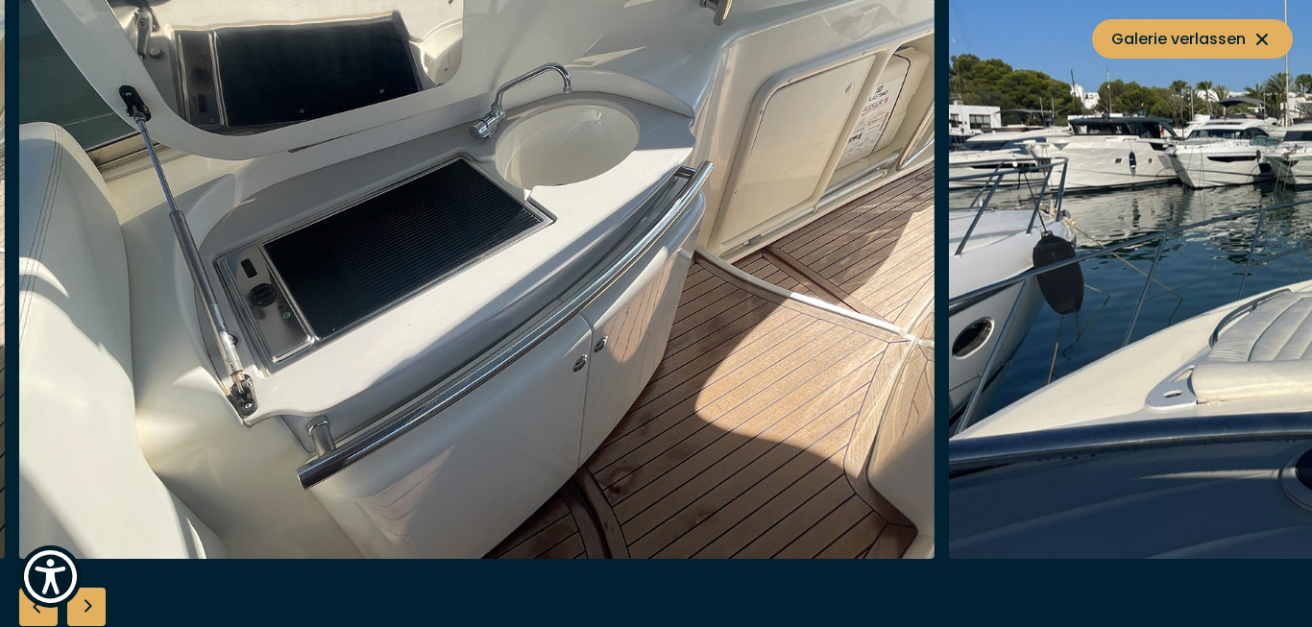
click at [88, 601] on div "Next slide" at bounding box center [86, 607] width 38 height 38
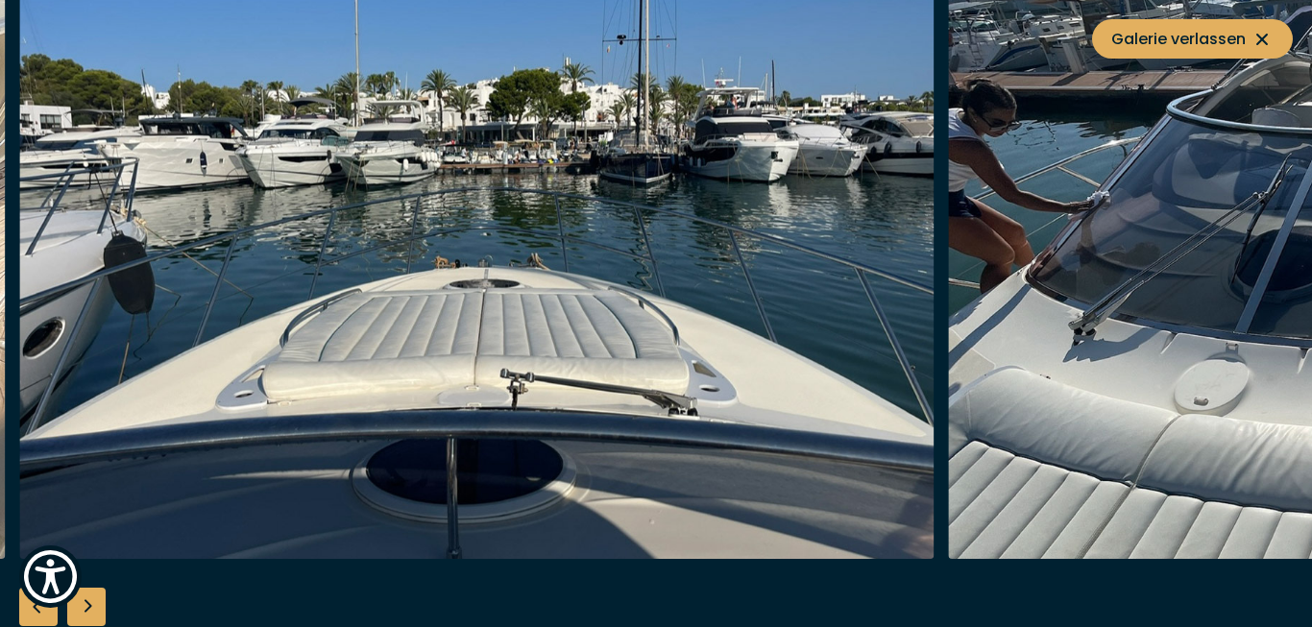
click at [88, 601] on div "Next slide" at bounding box center [86, 607] width 38 height 38
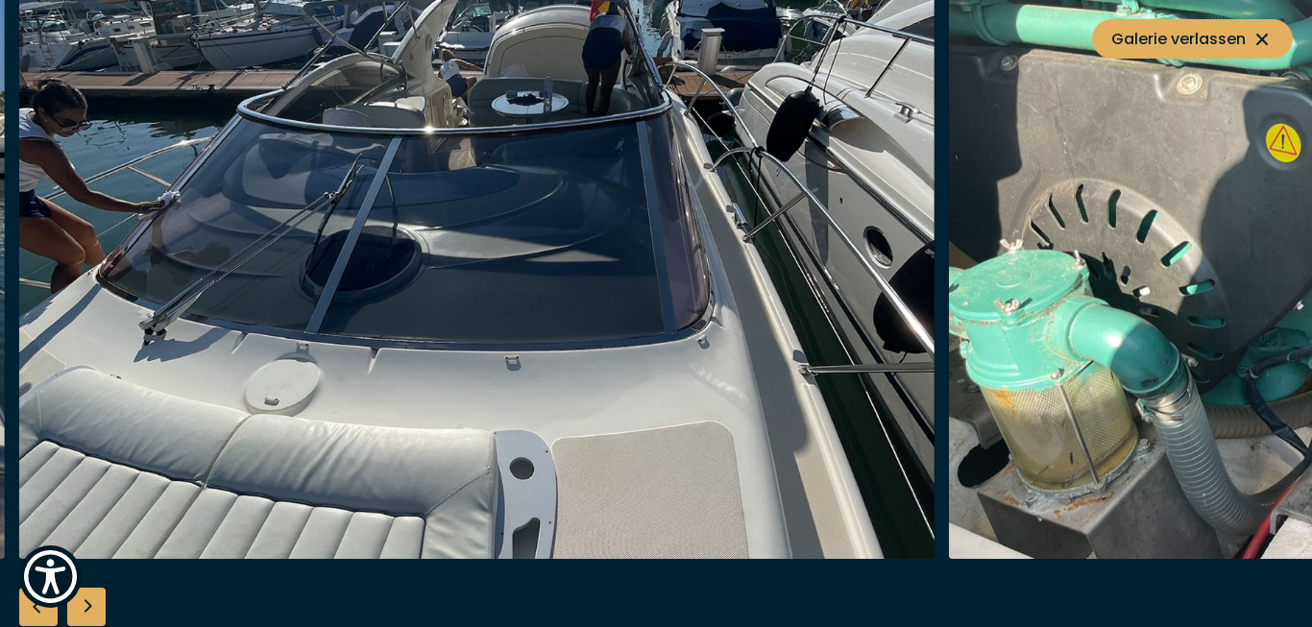
click at [88, 601] on div "Next slide" at bounding box center [86, 607] width 38 height 38
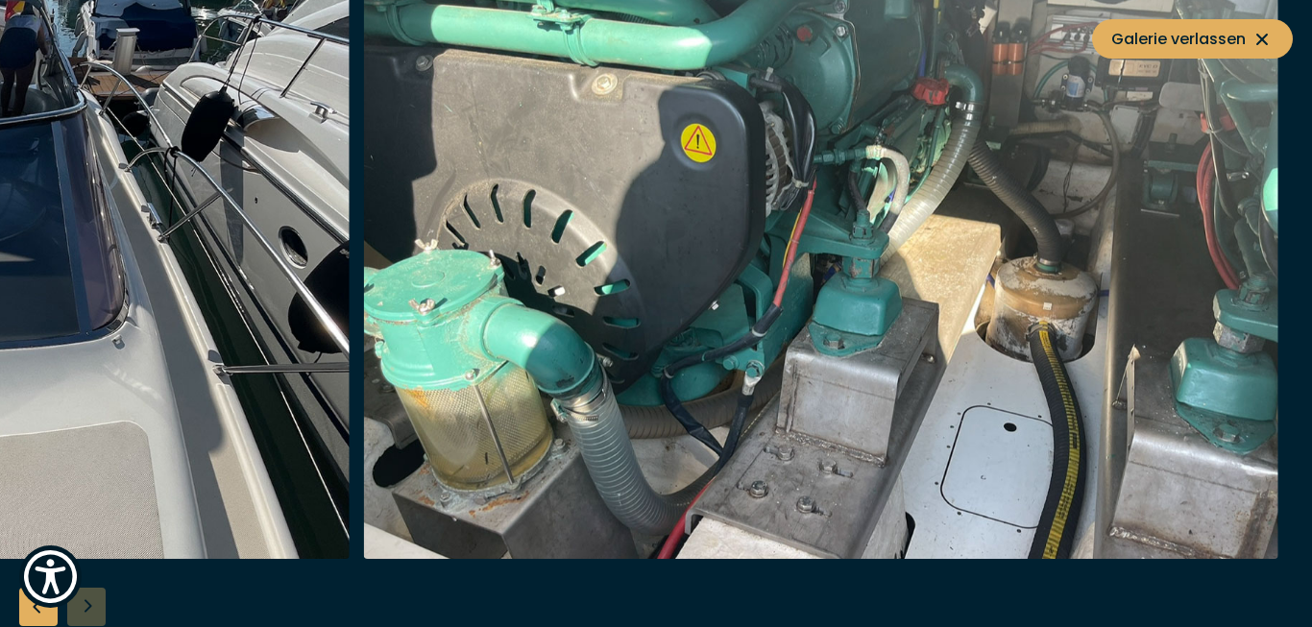
click at [88, 601] on div at bounding box center [656, 314] width 1312 height 740
click at [1257, 45] on icon at bounding box center [1262, 39] width 23 height 23
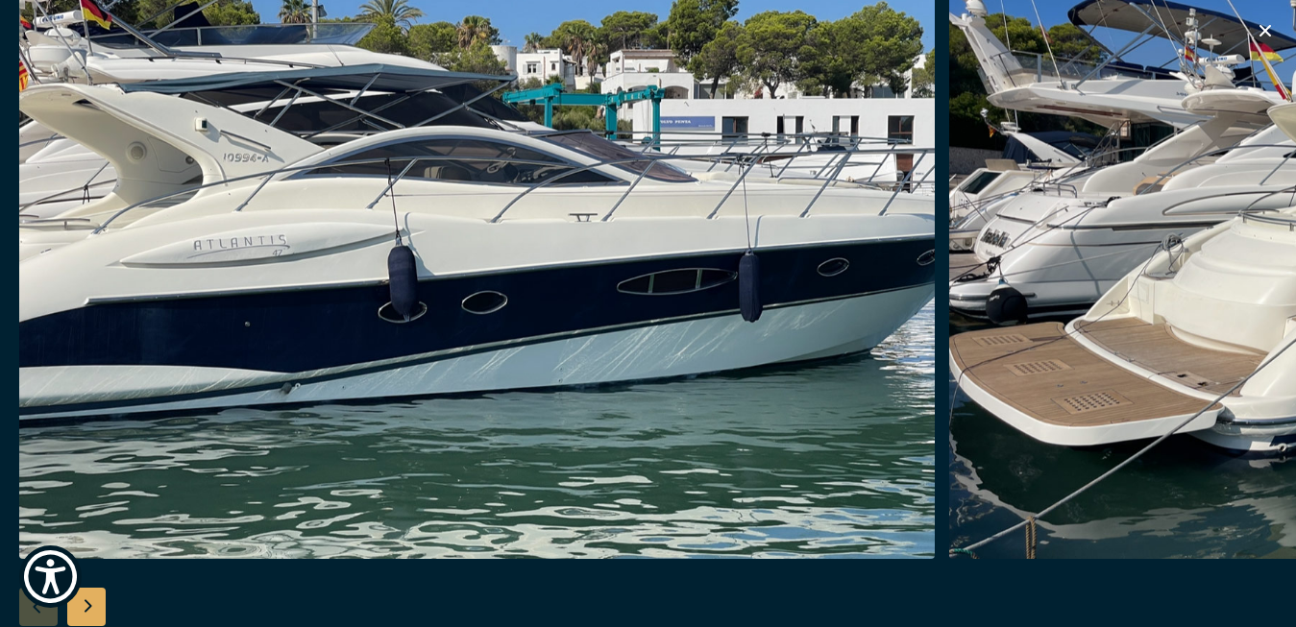
scroll to position [735, 0]
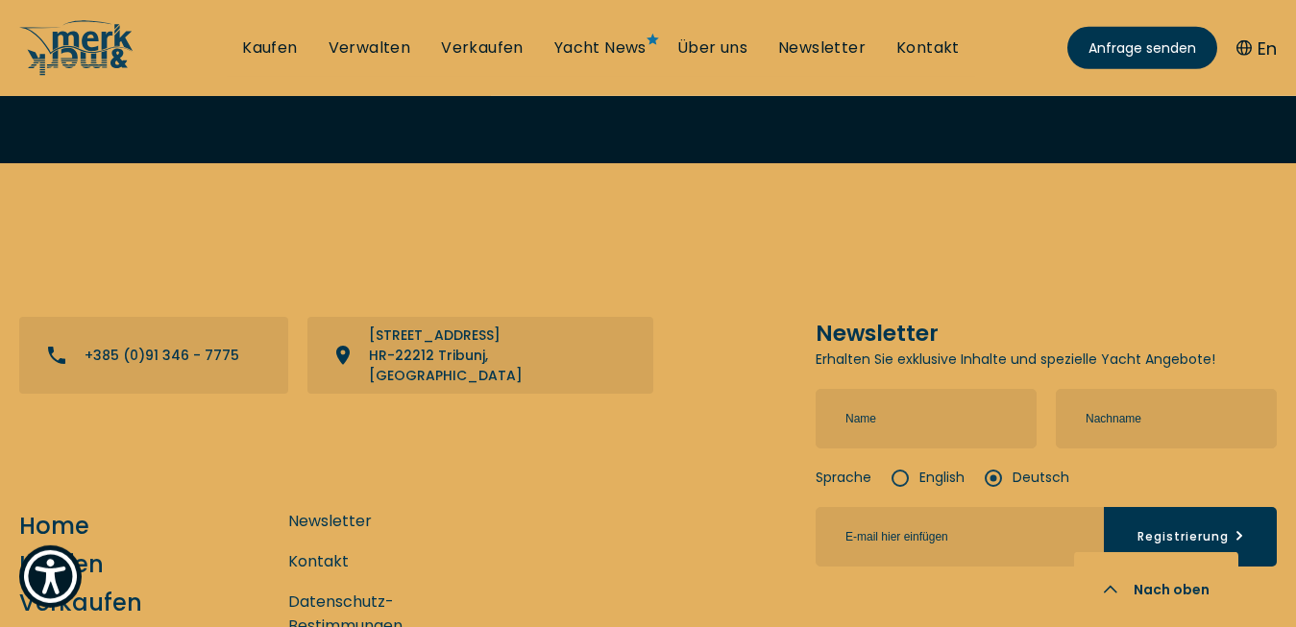
drag, startPoint x: 0, startPoint y: 0, endPoint x: 1300, endPoint y: 615, distance: 1438.1
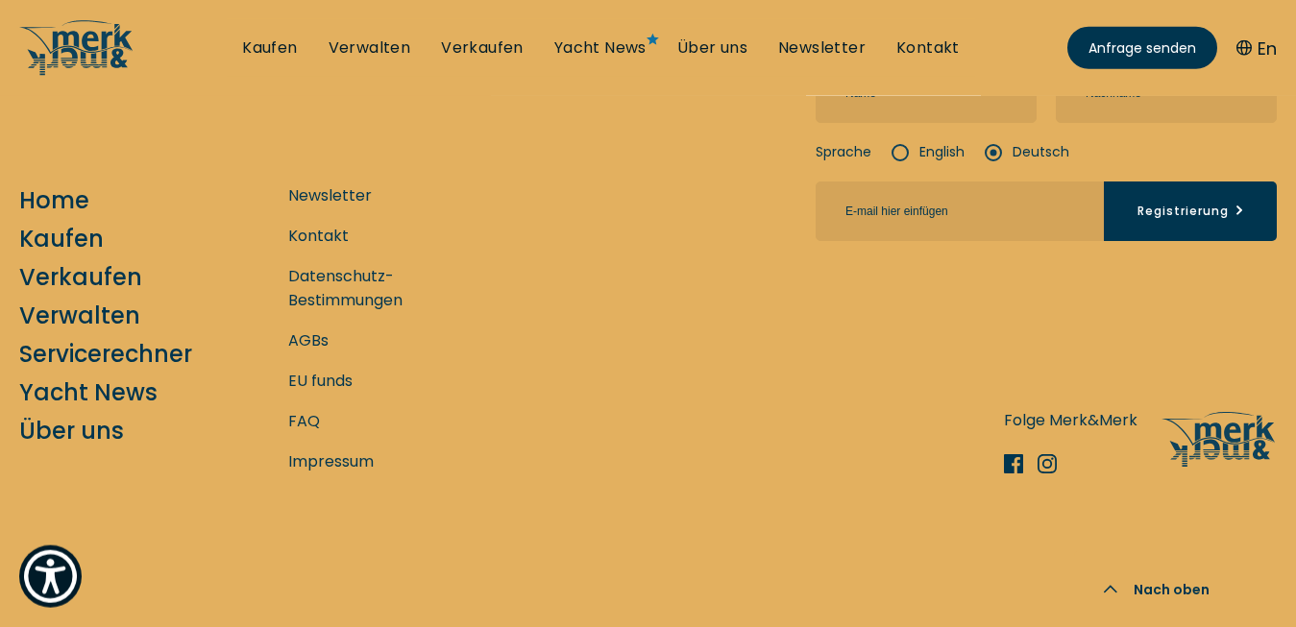
scroll to position [3061, 0]
click at [266, 39] on link "Kaufen" at bounding box center [269, 47] width 55 height 21
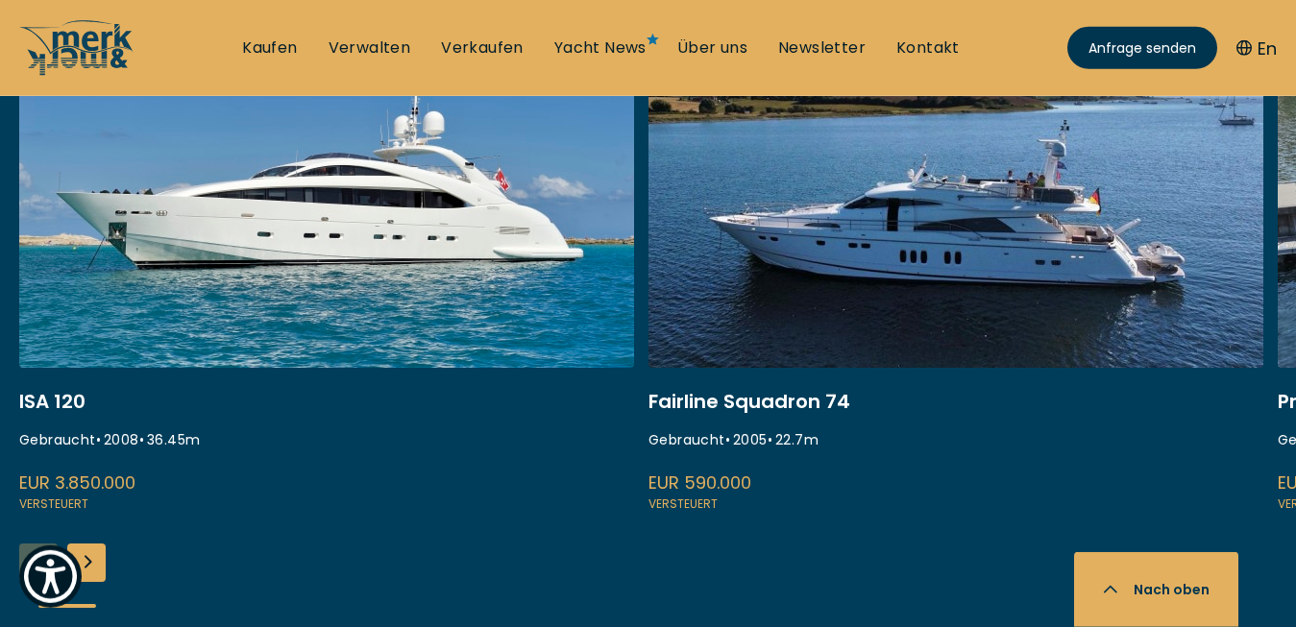
scroll to position [882, 0]
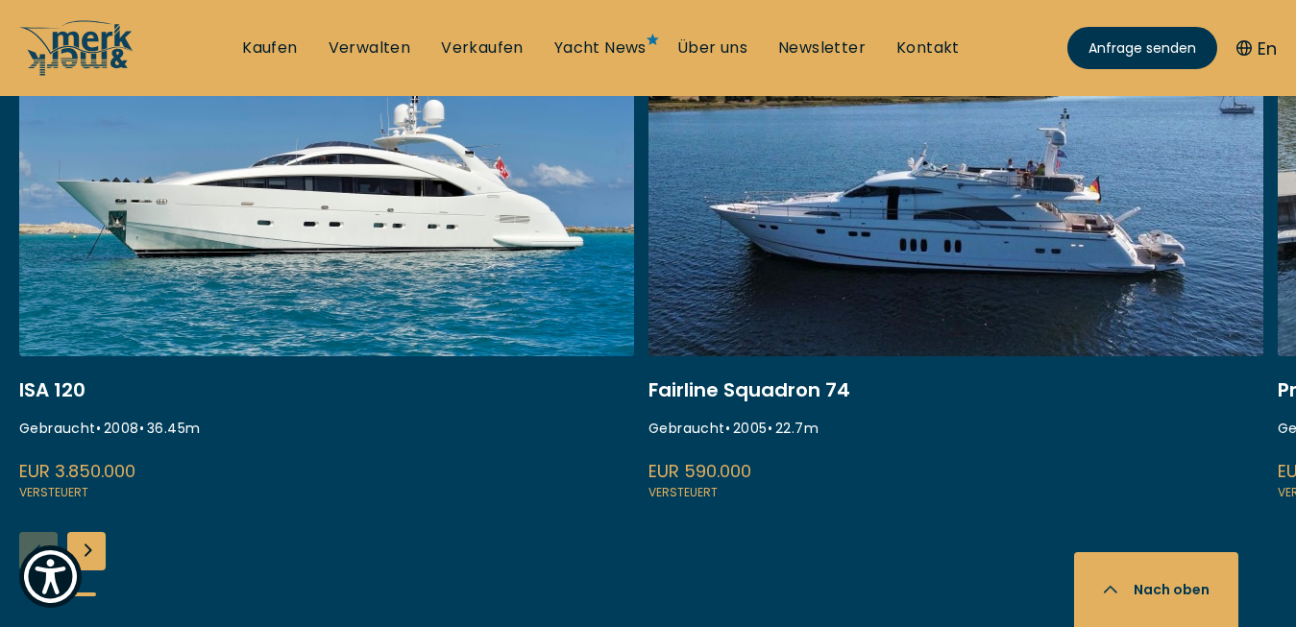
click at [90, 548] on div "Next slide" at bounding box center [86, 551] width 38 height 38
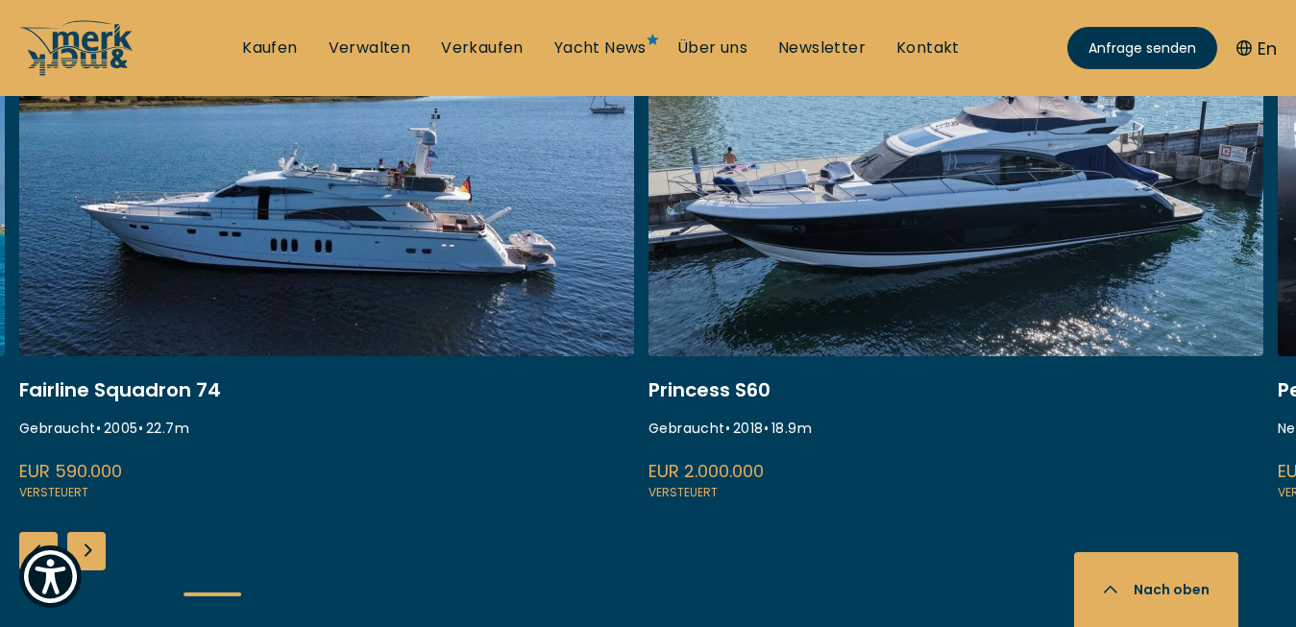
click at [90, 548] on div "Next slide" at bounding box center [86, 551] width 38 height 38
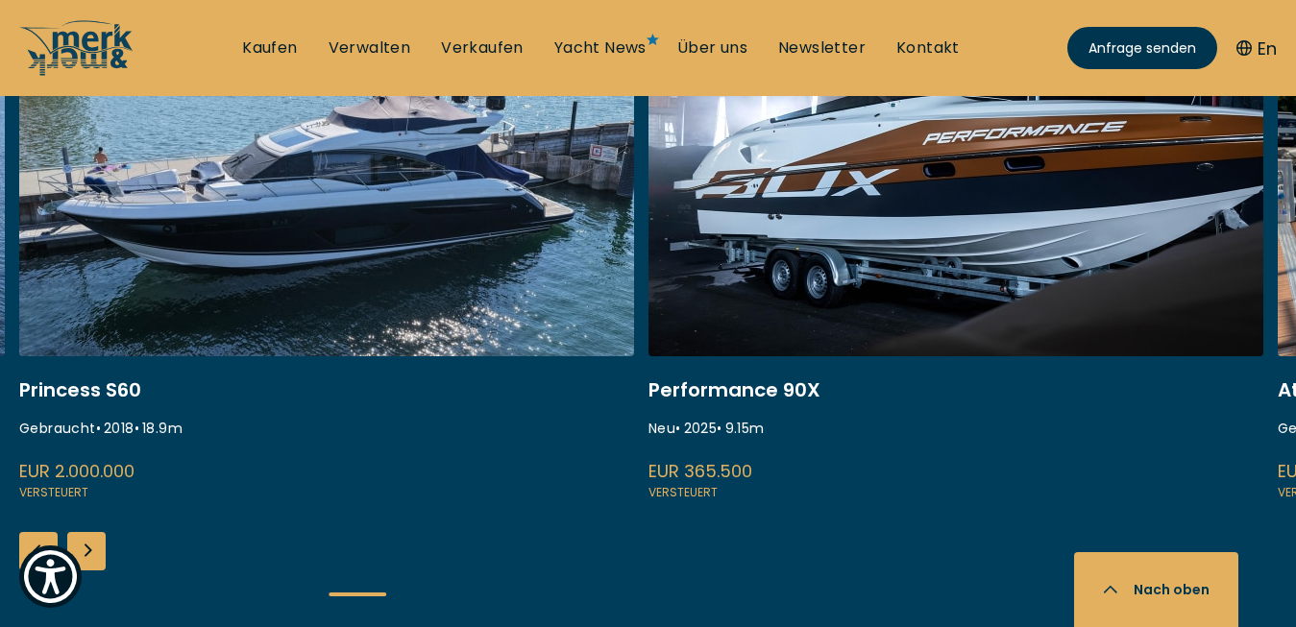
click at [90, 548] on div "Next slide" at bounding box center [86, 551] width 38 height 38
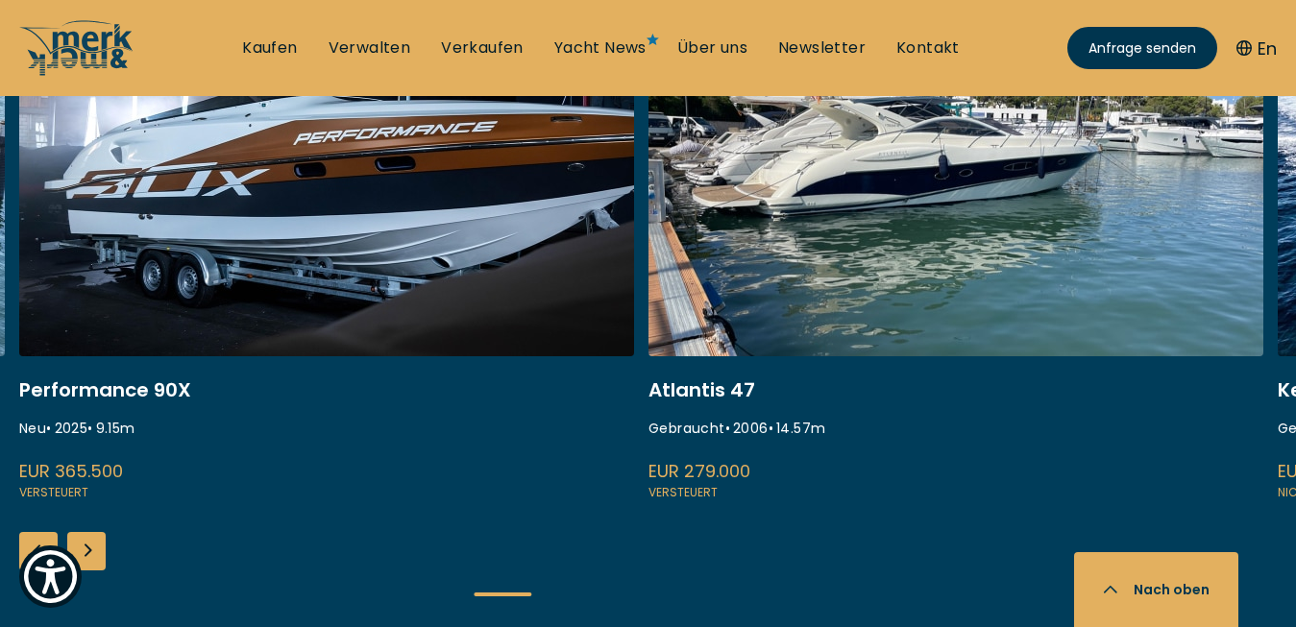
click at [90, 548] on div "Next slide" at bounding box center [86, 551] width 38 height 38
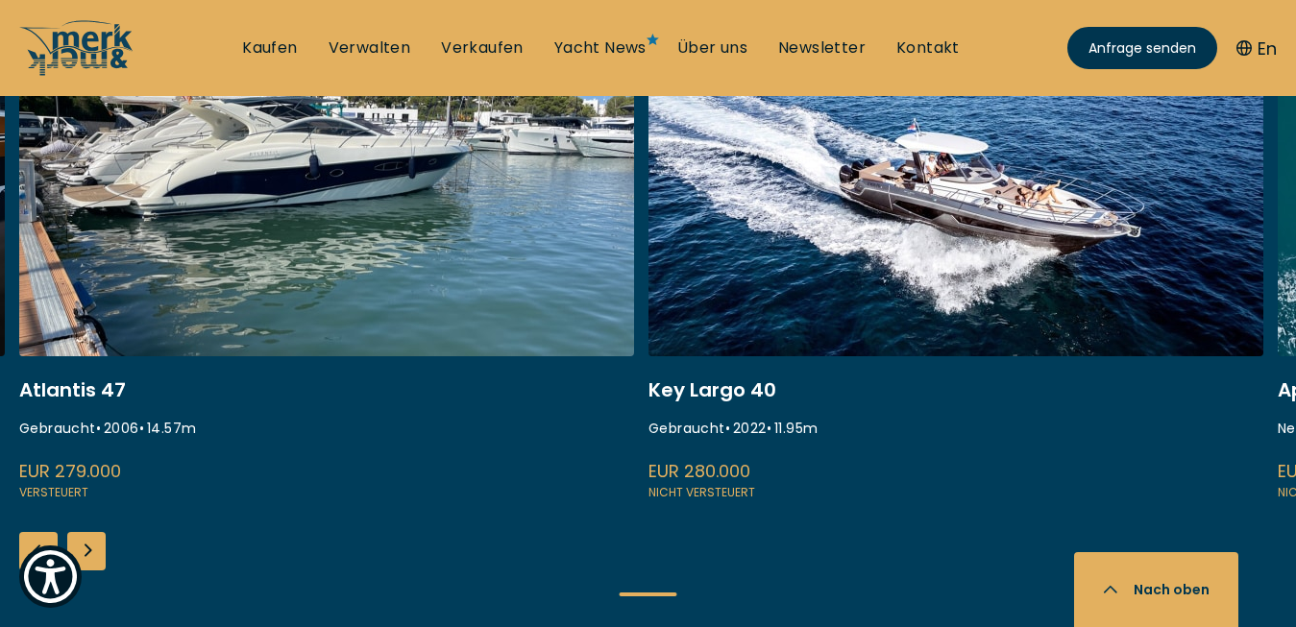
click at [90, 548] on div "Next slide" at bounding box center [86, 551] width 38 height 38
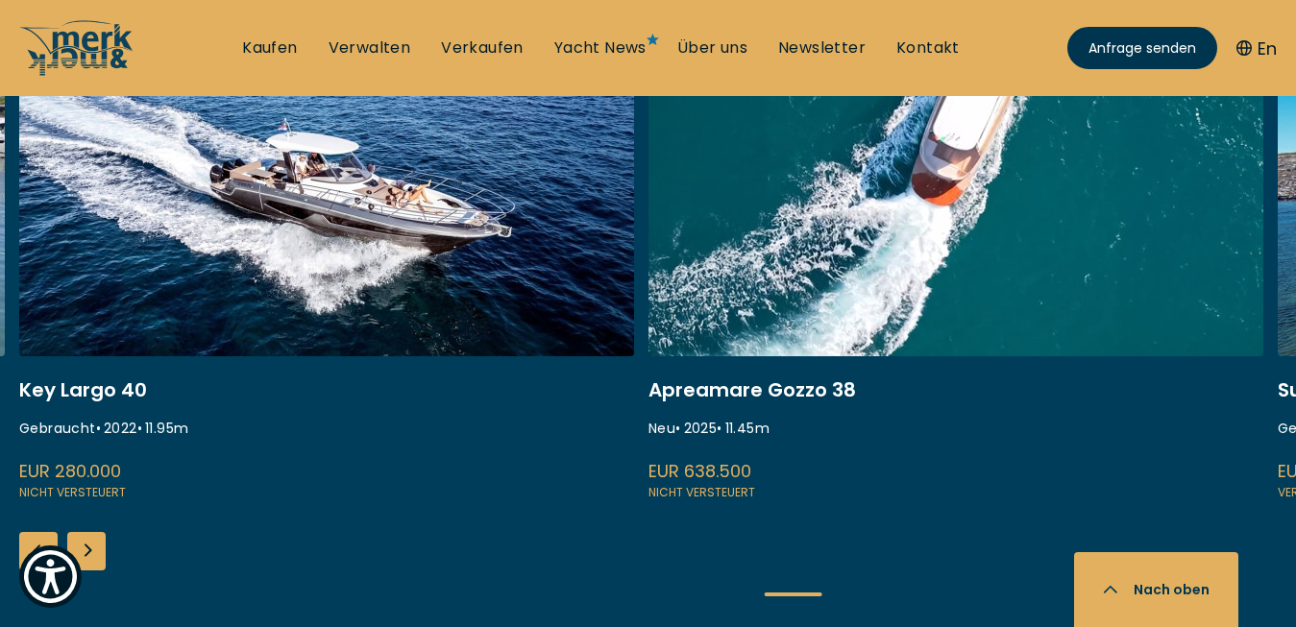
click at [90, 548] on div "Next slide" at bounding box center [86, 551] width 38 height 38
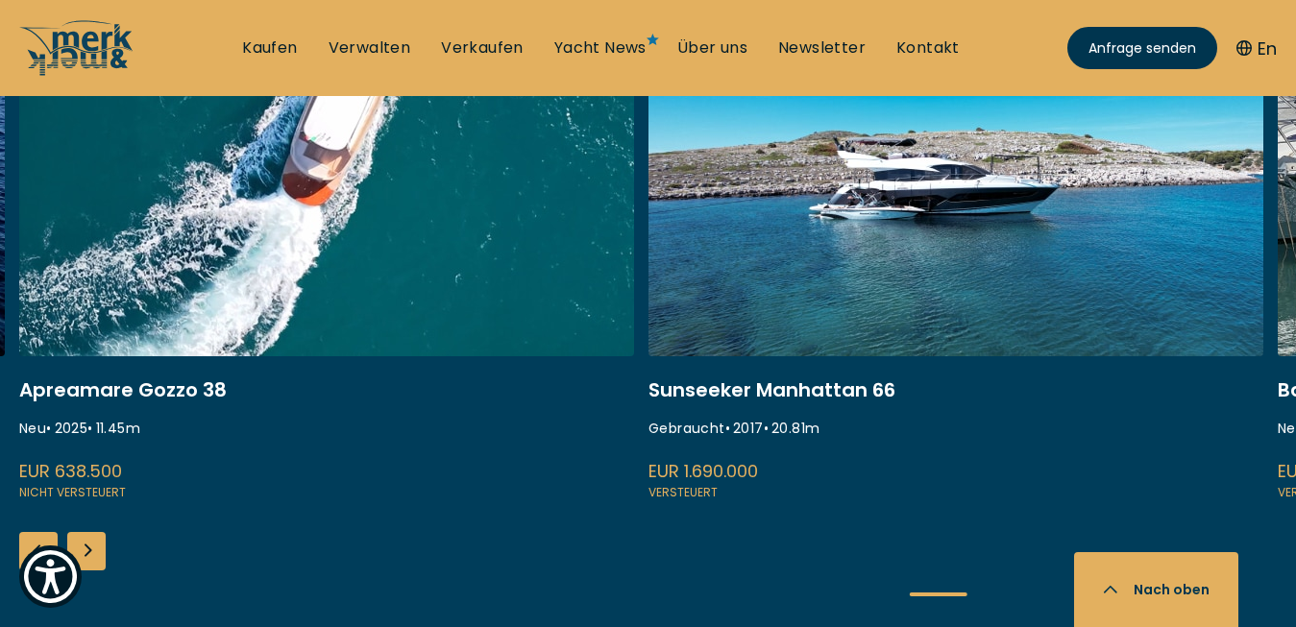
click at [90, 548] on div "Next slide" at bounding box center [86, 551] width 38 height 38
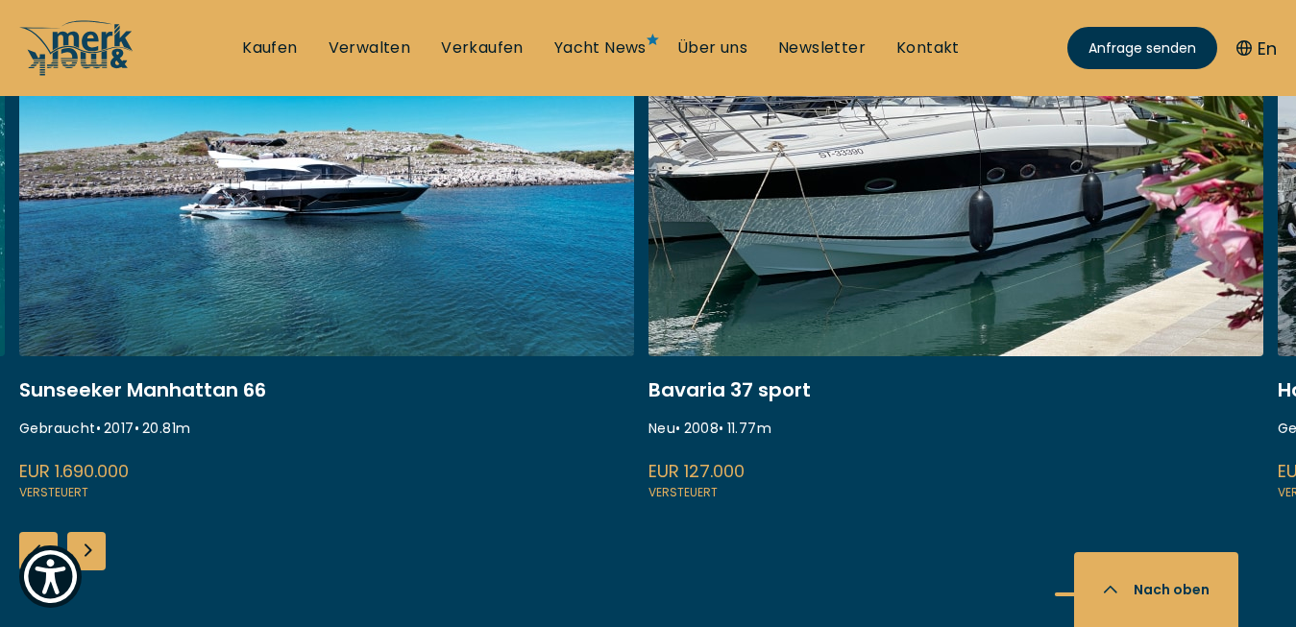
click at [830, 184] on link at bounding box center [956, 247] width 615 height 512
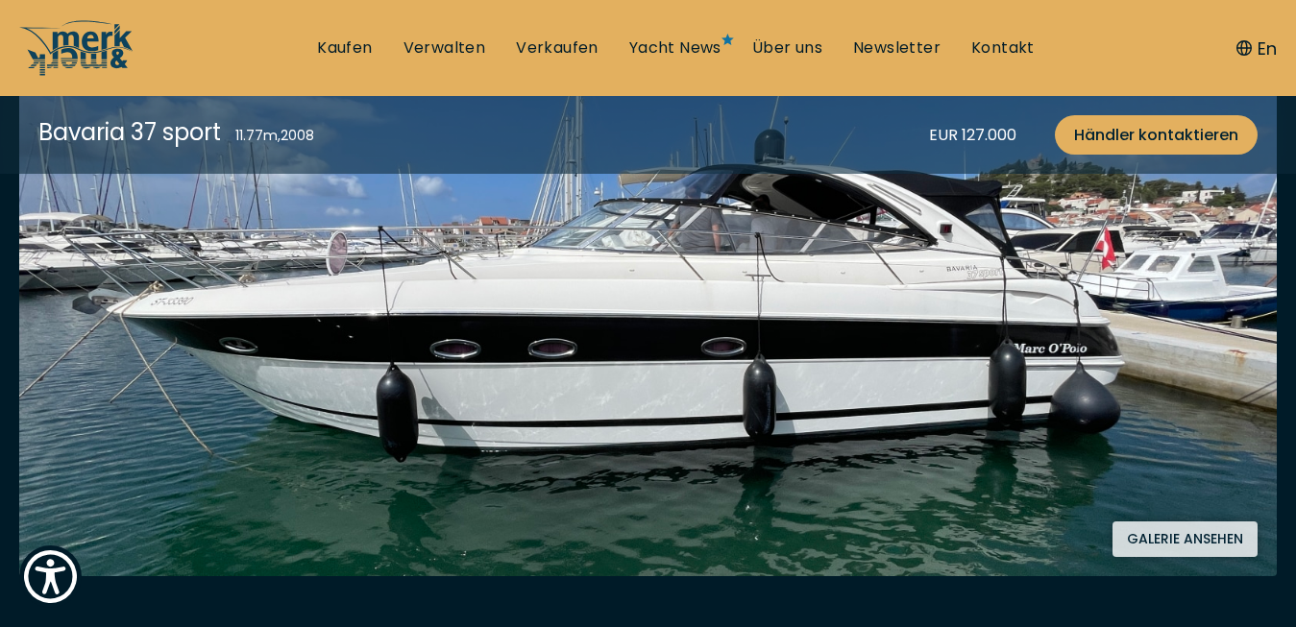
scroll to position [474, 0]
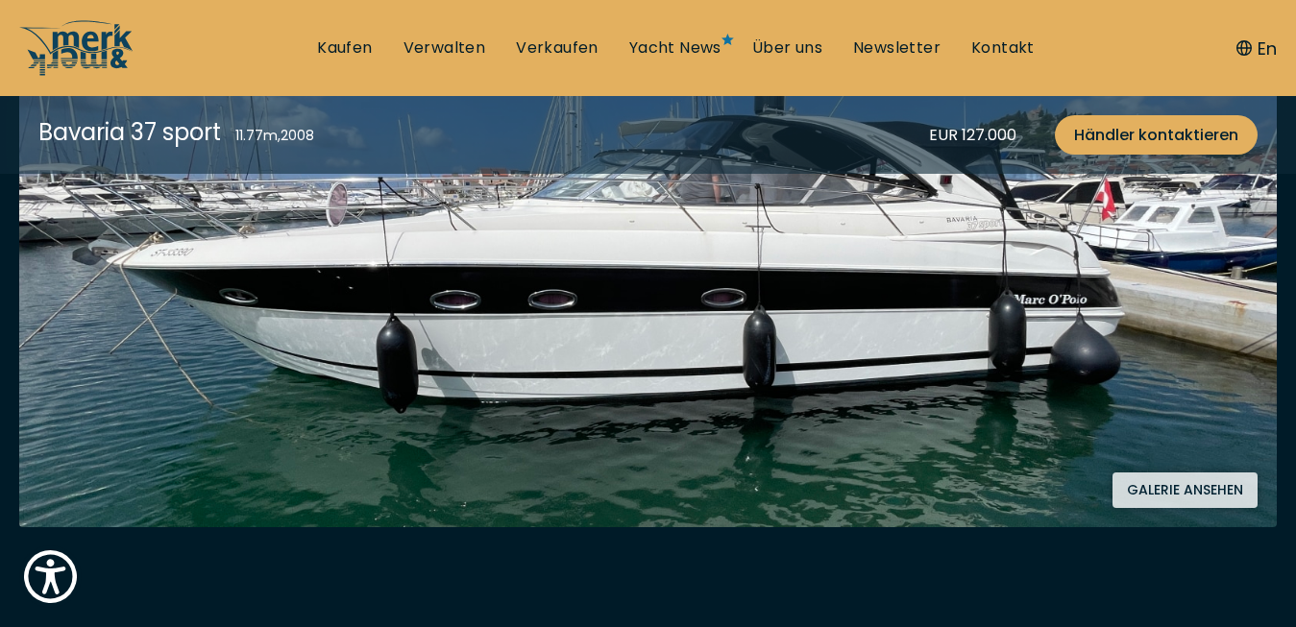
click at [1191, 486] on button "Galerie ansehen" at bounding box center [1185, 491] width 145 height 36
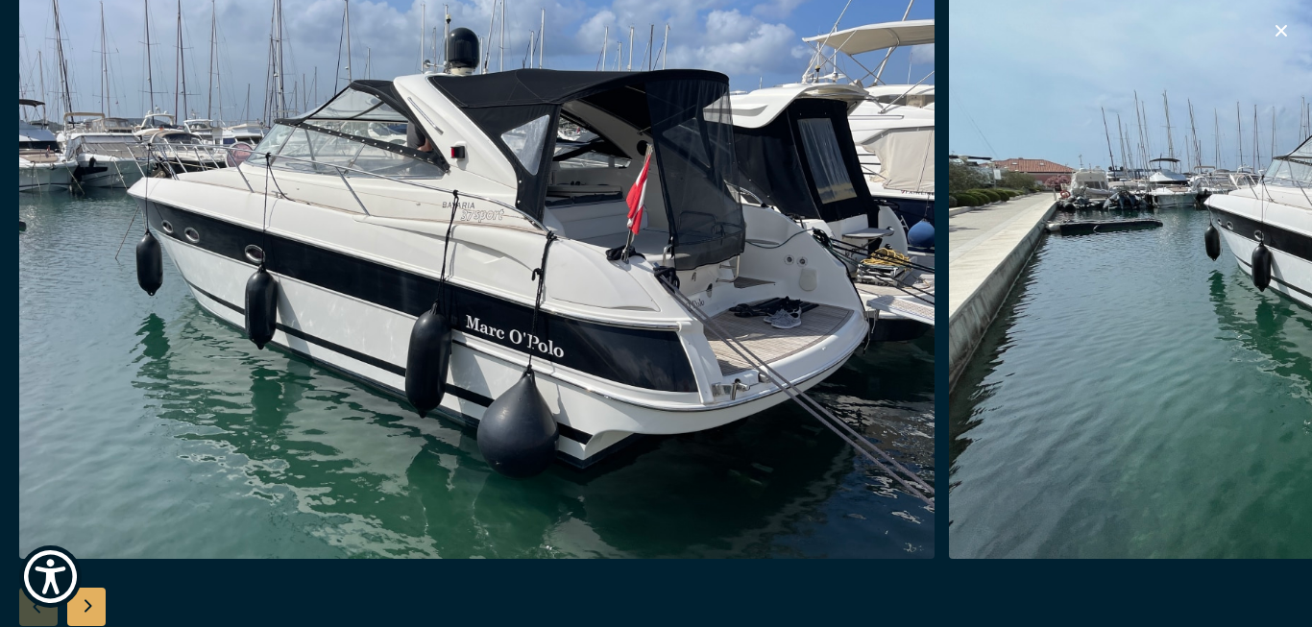
click at [88, 601] on div "Next slide" at bounding box center [86, 607] width 38 height 38
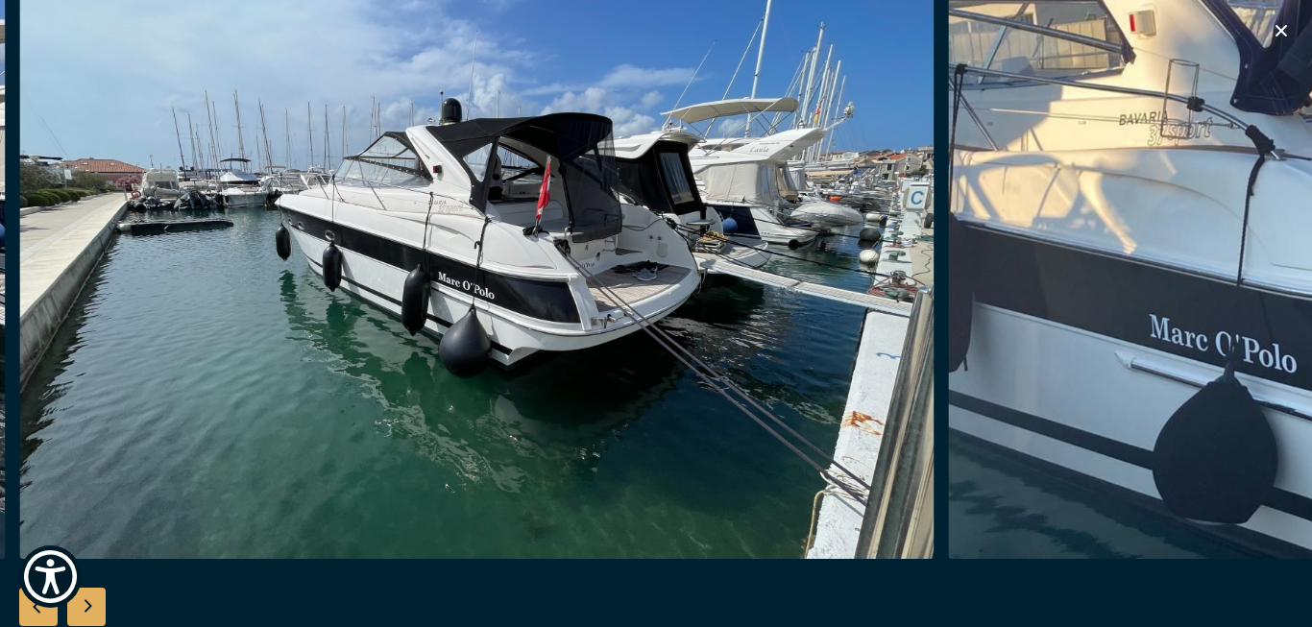
click at [88, 601] on div "Next slide" at bounding box center [86, 607] width 38 height 38
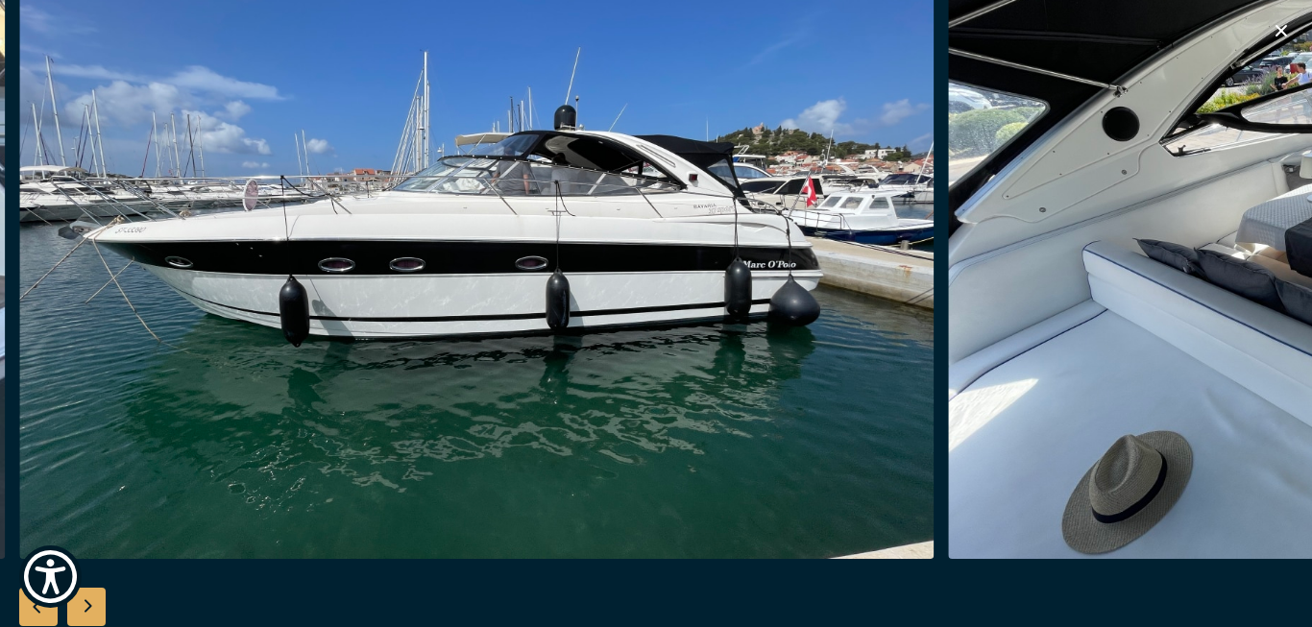
click at [88, 601] on div "Next slide" at bounding box center [86, 607] width 38 height 38
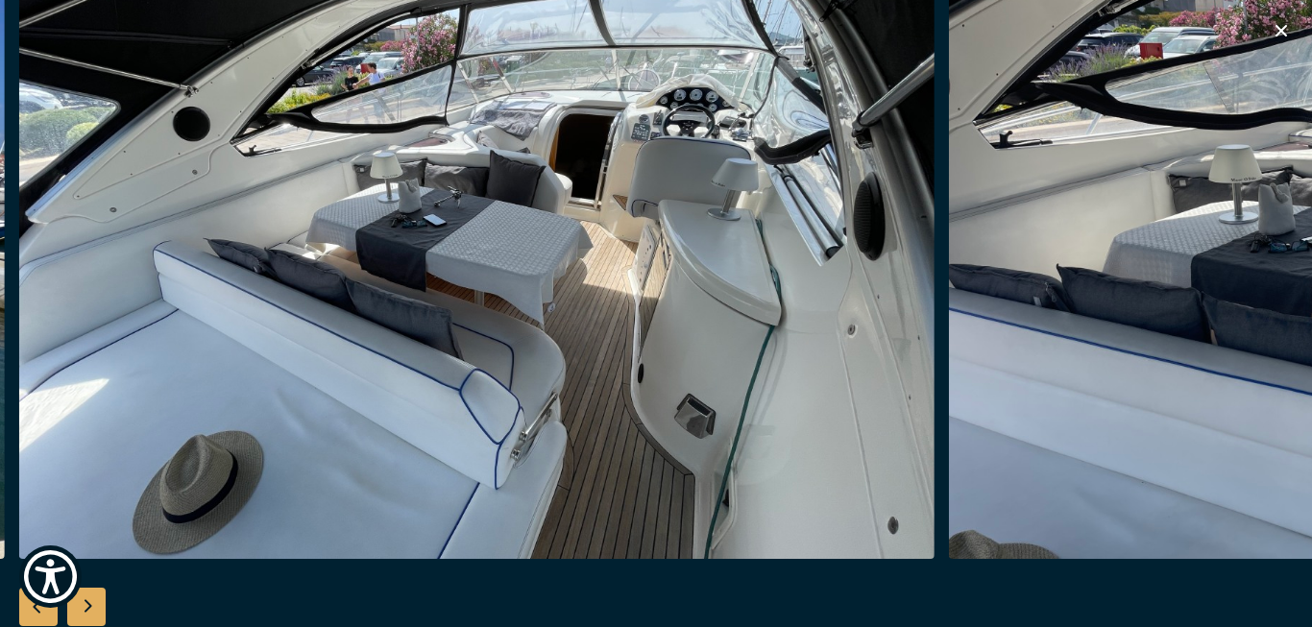
click at [88, 601] on div "Next slide" at bounding box center [86, 607] width 38 height 38
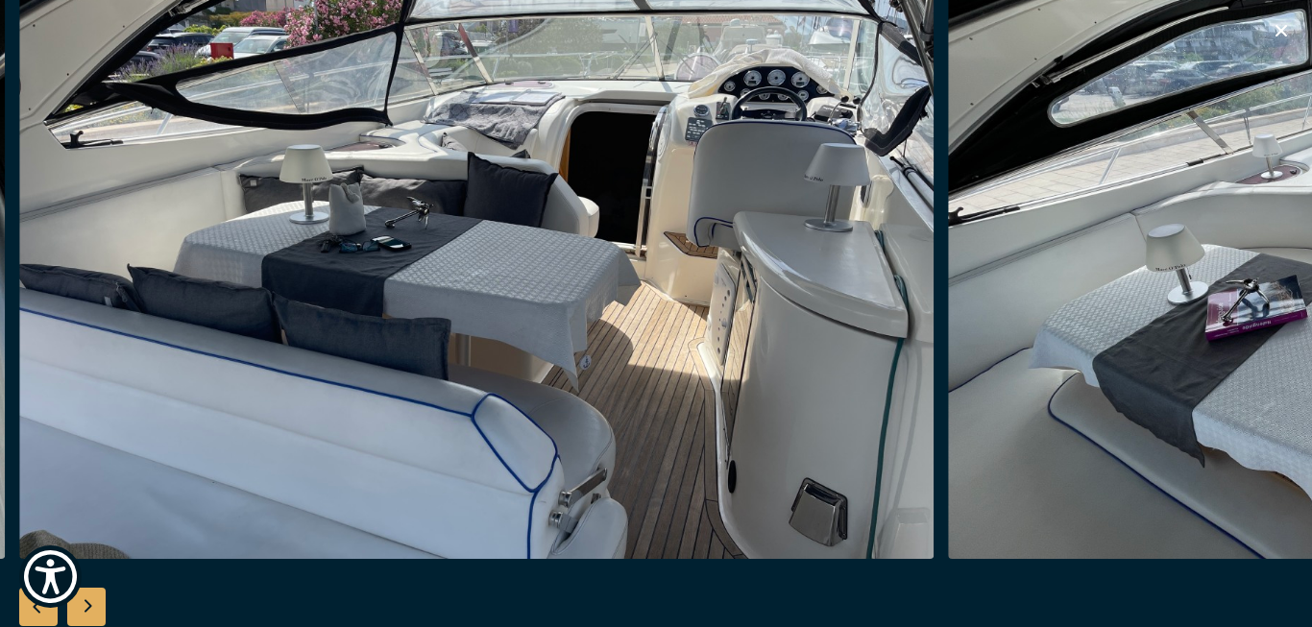
click at [88, 601] on div "Next slide" at bounding box center [86, 607] width 38 height 38
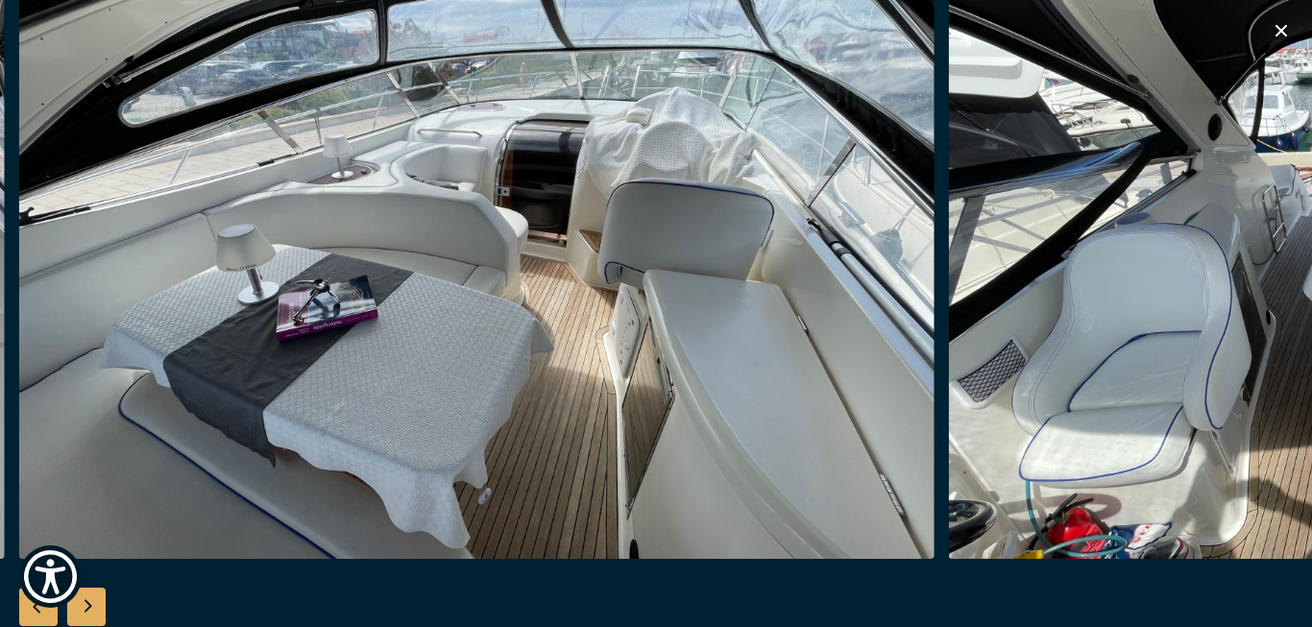
click at [88, 601] on div "Next slide" at bounding box center [86, 607] width 38 height 38
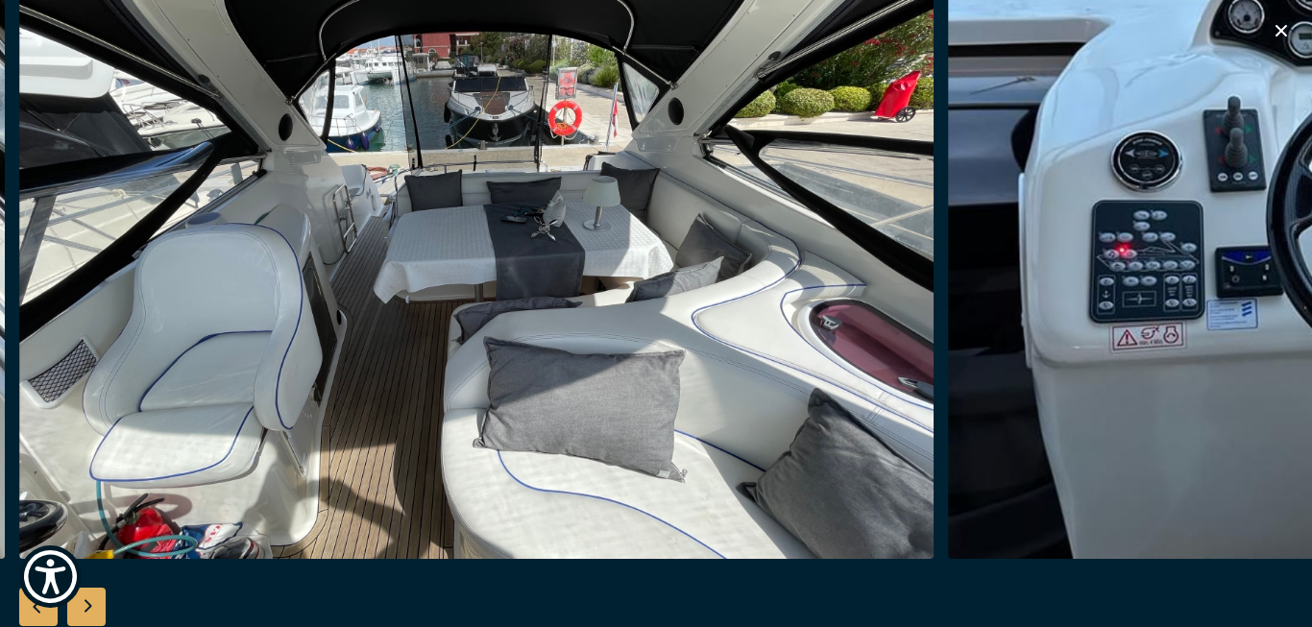
click at [88, 601] on div "Next slide" at bounding box center [86, 607] width 38 height 38
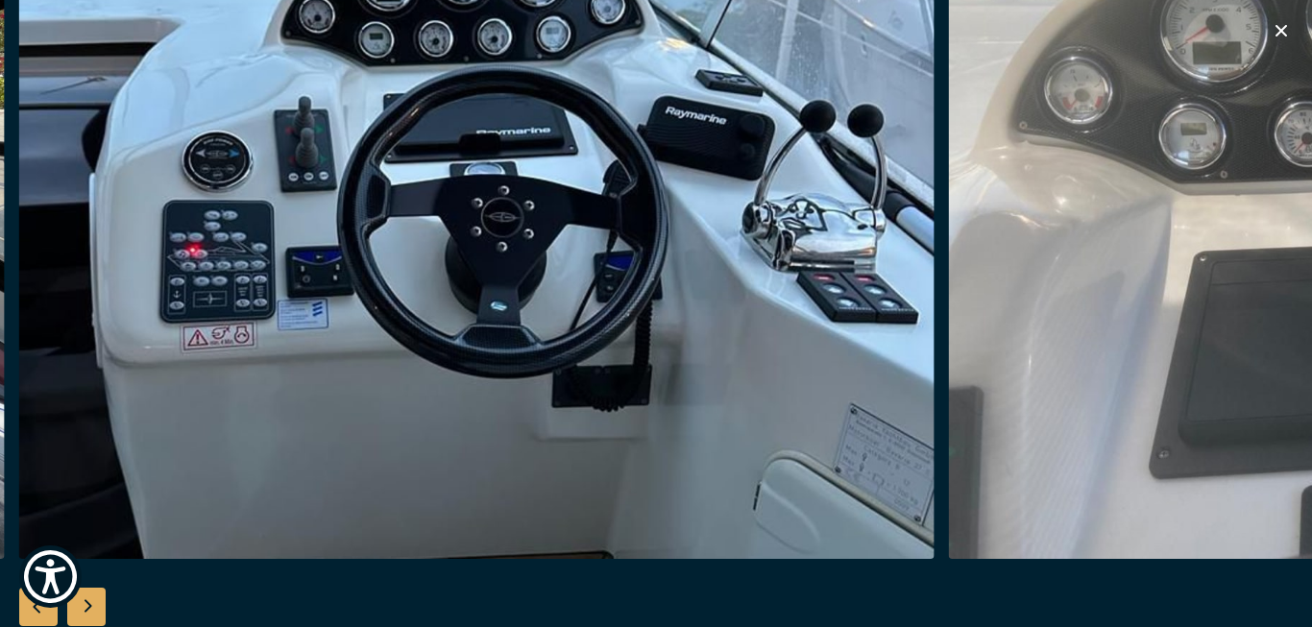
click at [88, 601] on div "Next slide" at bounding box center [86, 607] width 38 height 38
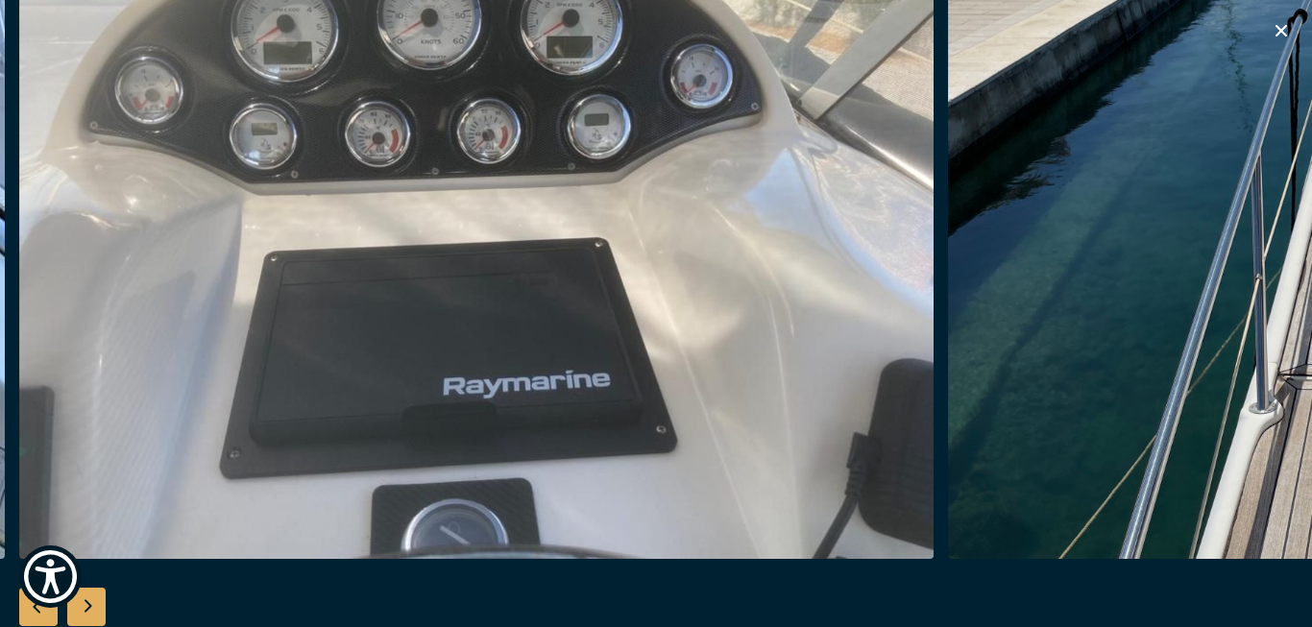
click at [88, 601] on div "Next slide" at bounding box center [86, 607] width 38 height 38
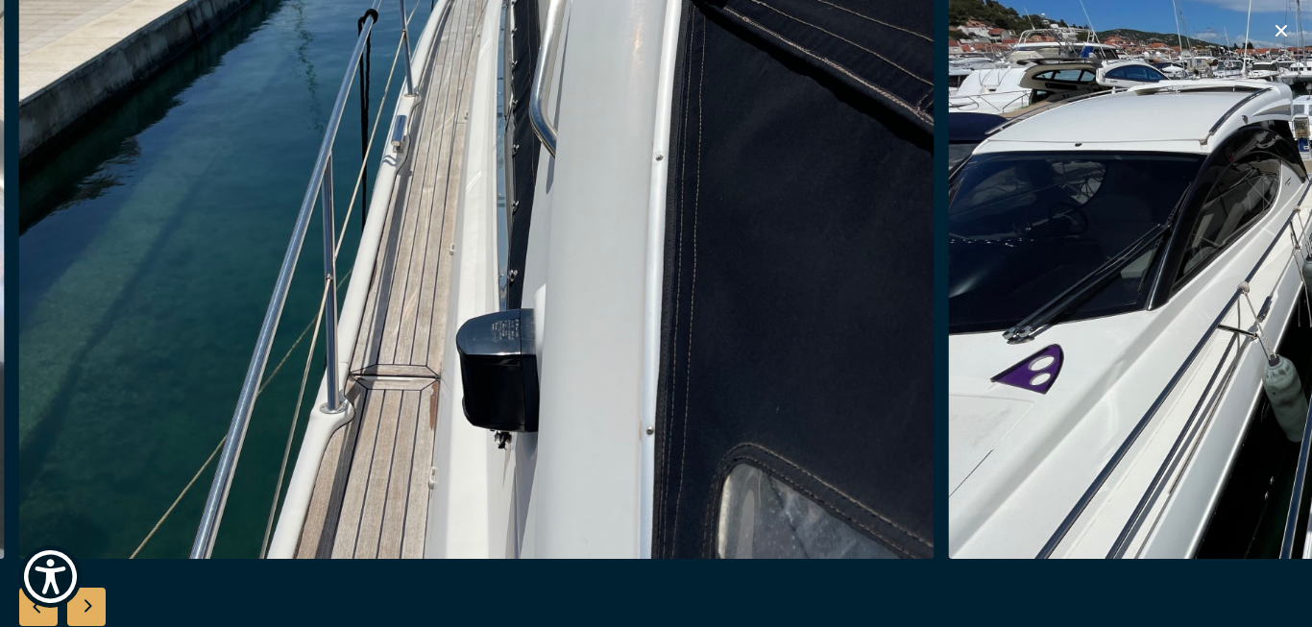
click at [88, 601] on div "Next slide" at bounding box center [86, 607] width 38 height 38
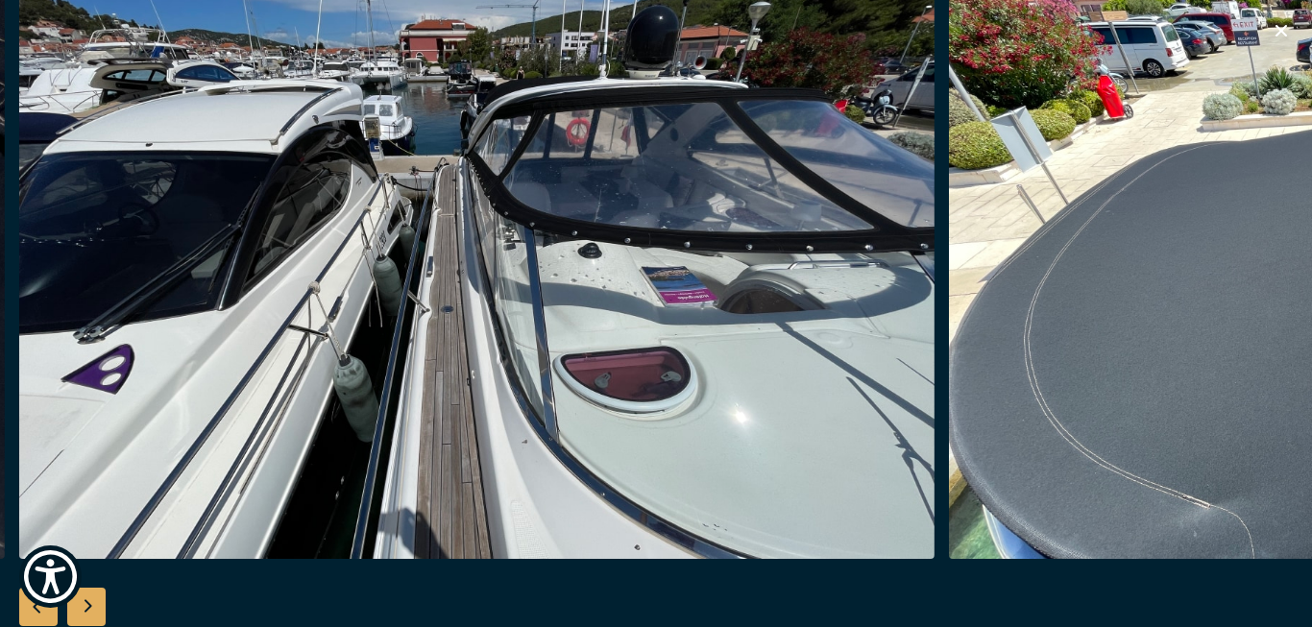
click at [88, 601] on div "Next slide" at bounding box center [86, 607] width 38 height 38
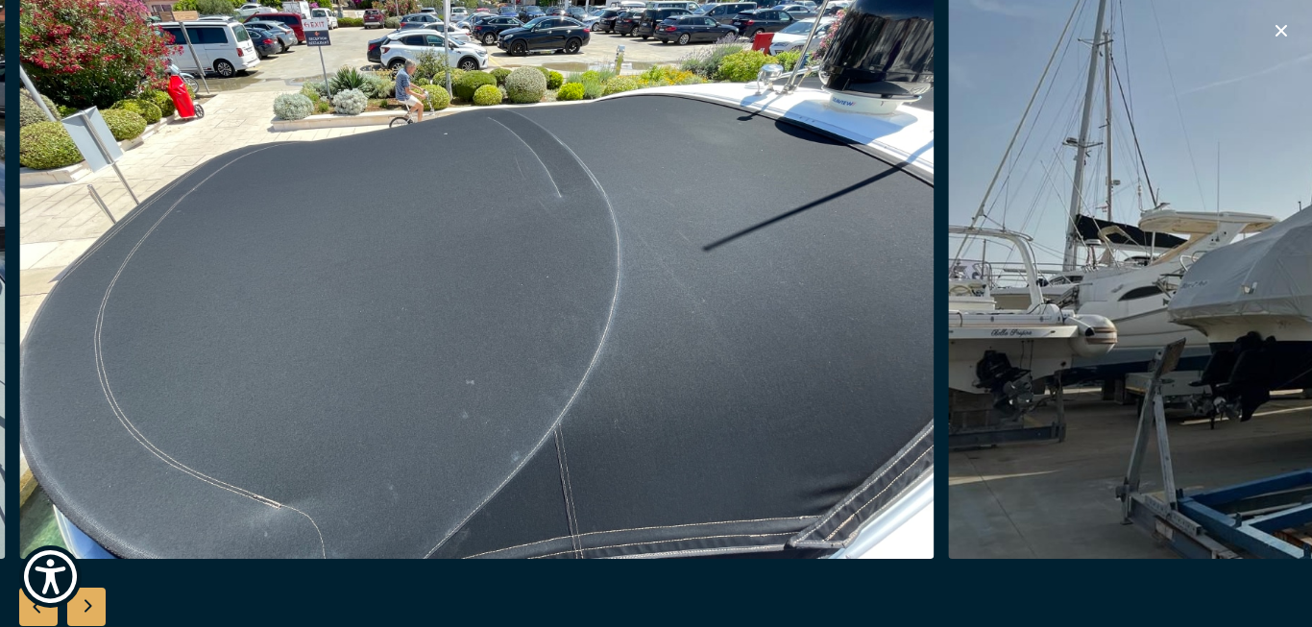
click at [88, 601] on div "Next slide" at bounding box center [86, 607] width 38 height 38
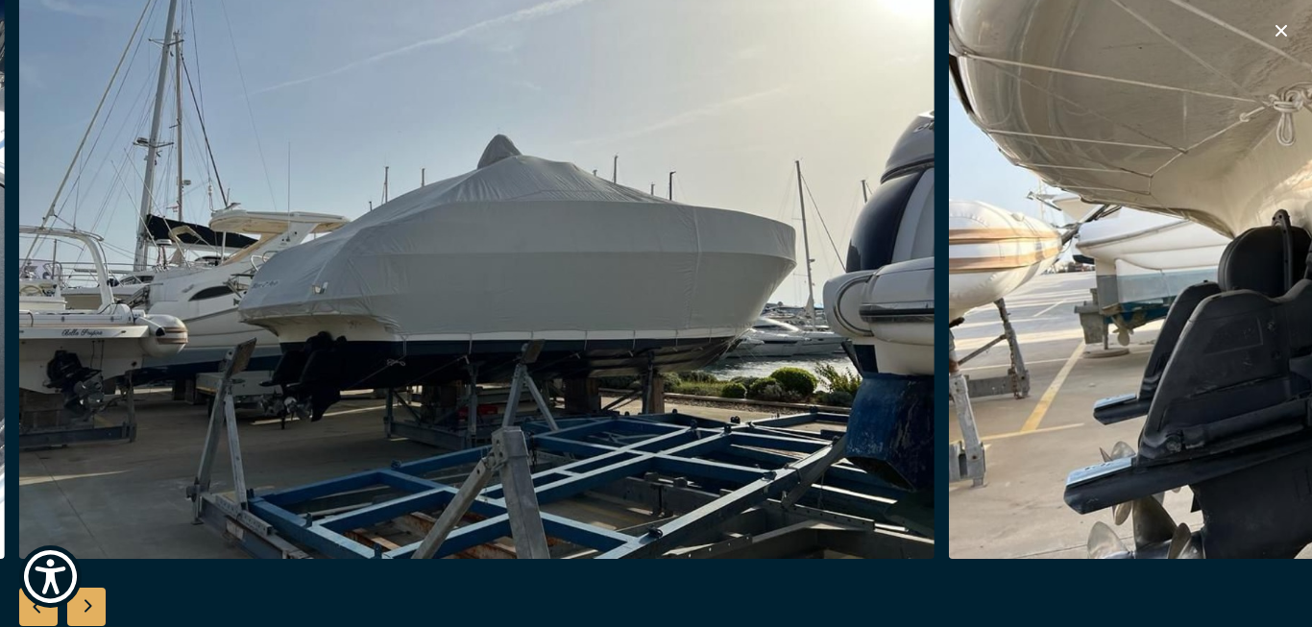
click at [88, 601] on div "Next slide" at bounding box center [86, 607] width 38 height 38
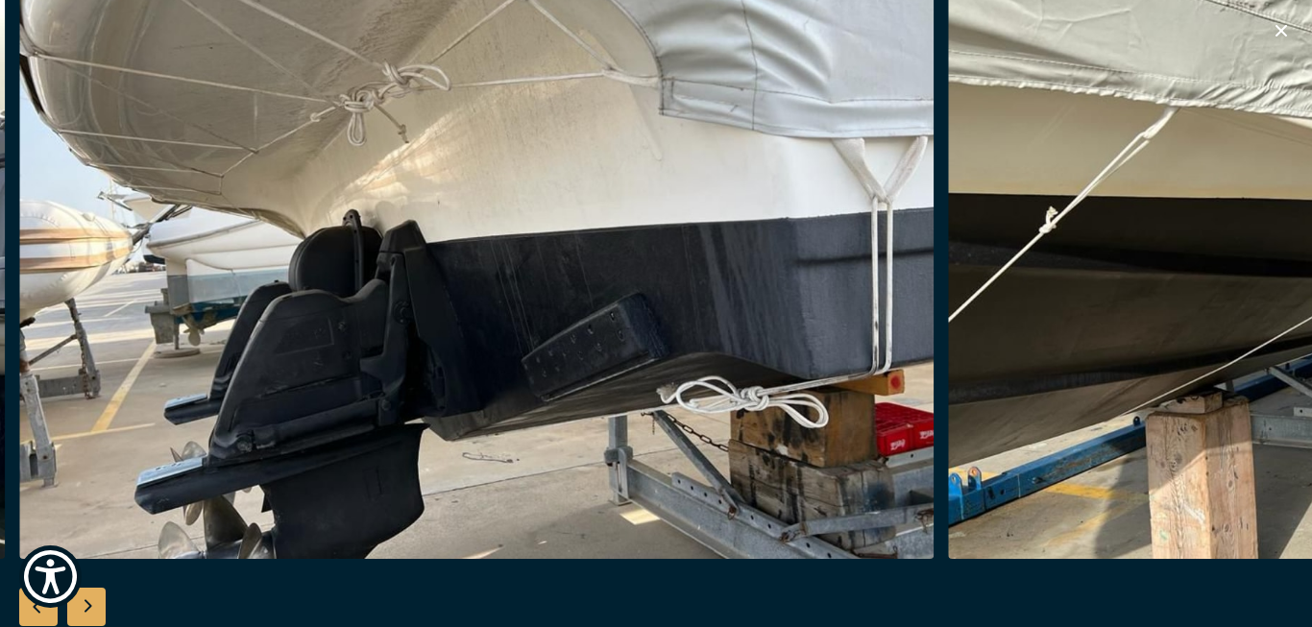
click at [88, 601] on div "Next slide" at bounding box center [86, 607] width 38 height 38
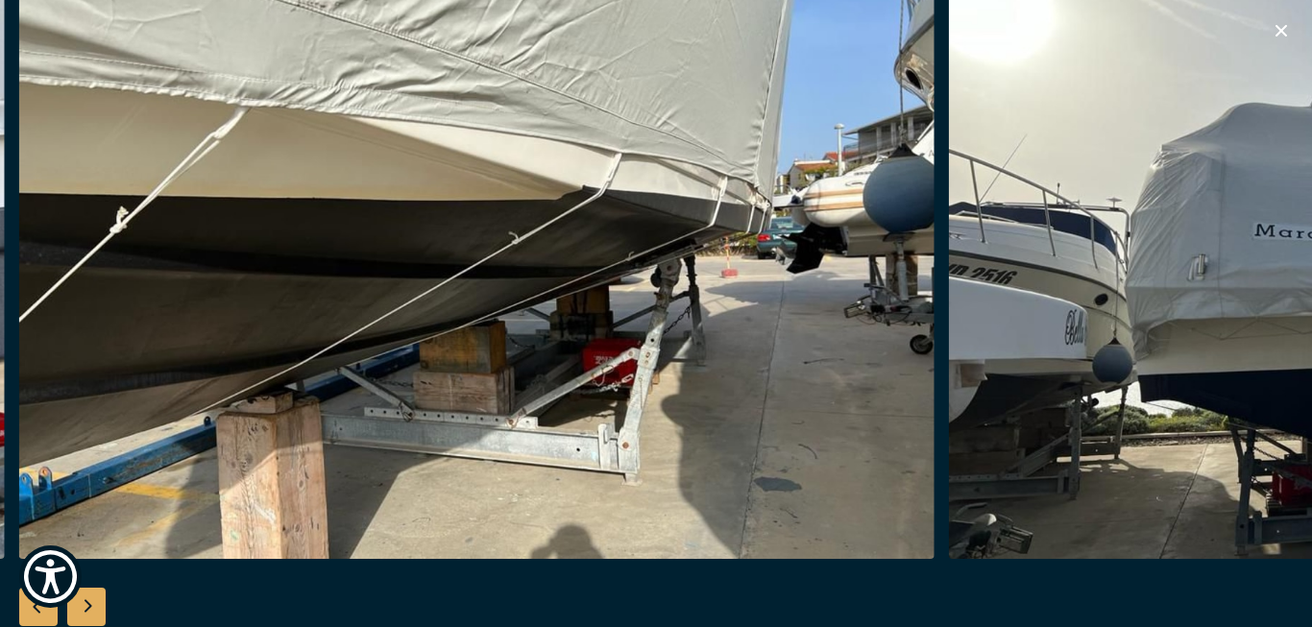
click at [88, 601] on div "Next slide" at bounding box center [86, 607] width 38 height 38
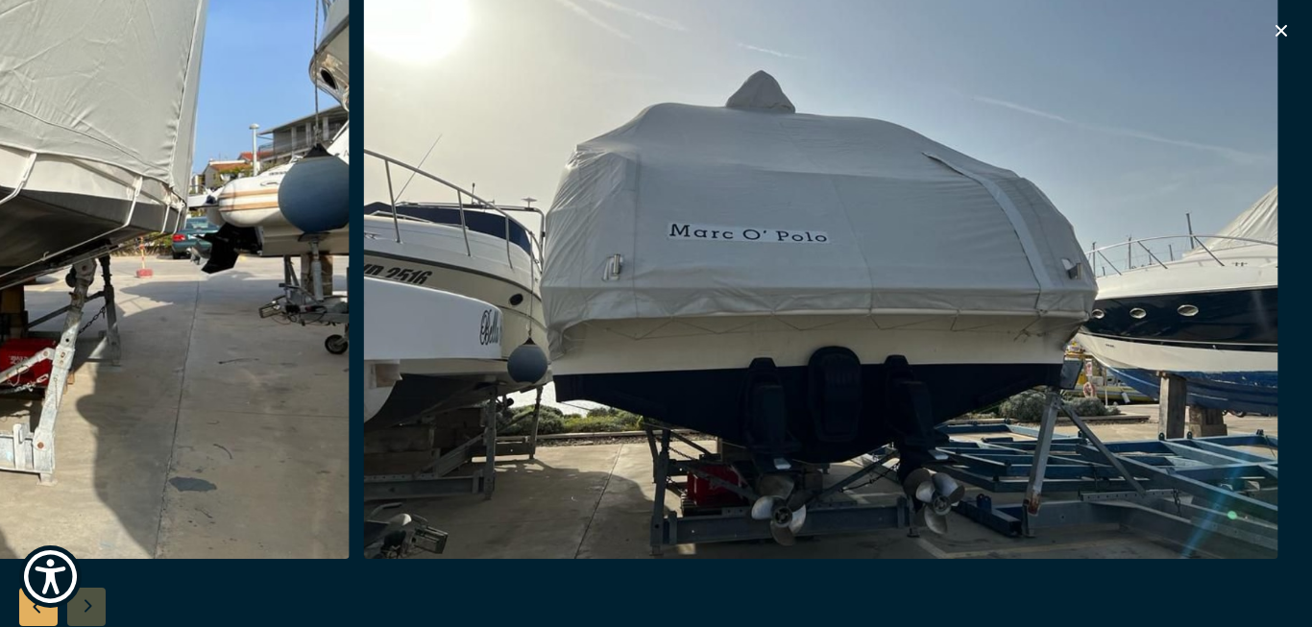
click at [88, 601] on div at bounding box center [656, 314] width 1312 height 740
click at [1280, 22] on icon "button" at bounding box center [1281, 30] width 23 height 23
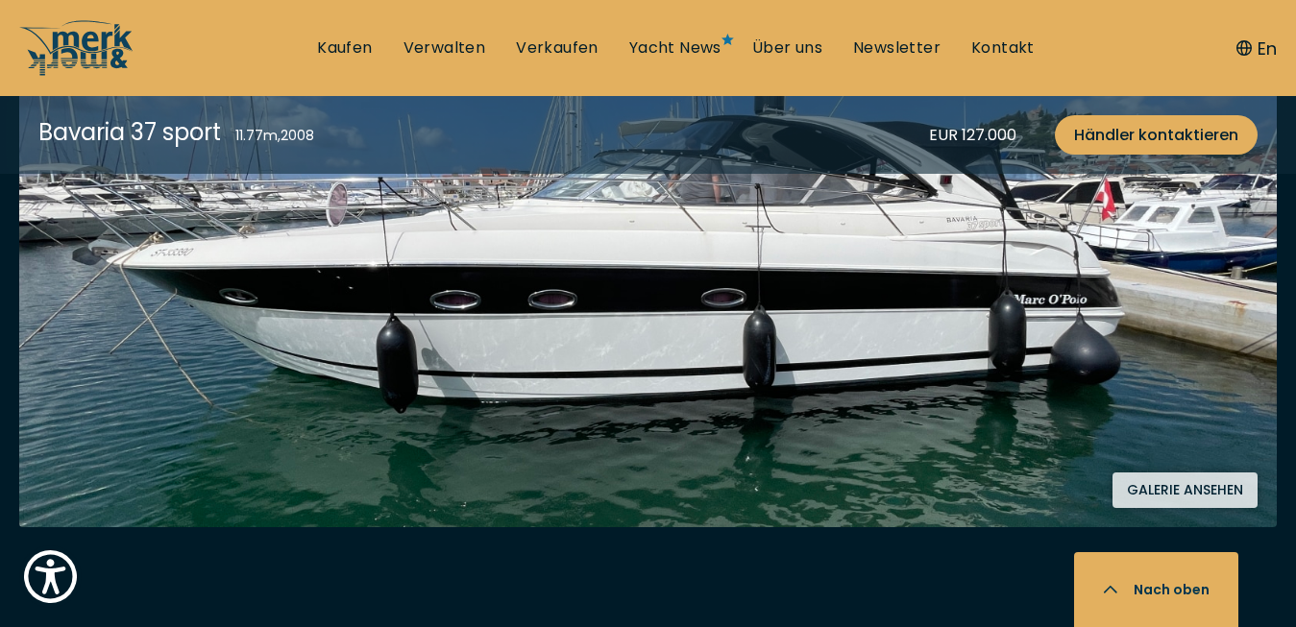
scroll to position [882, 0]
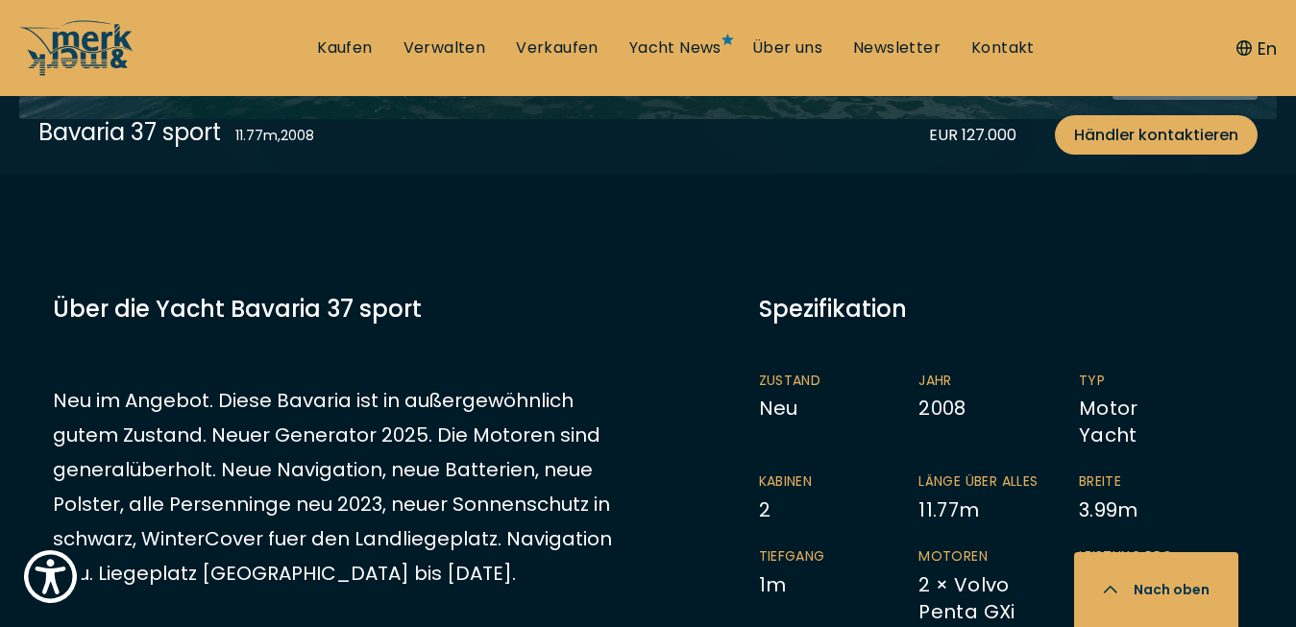
scroll to position [3061, 0]
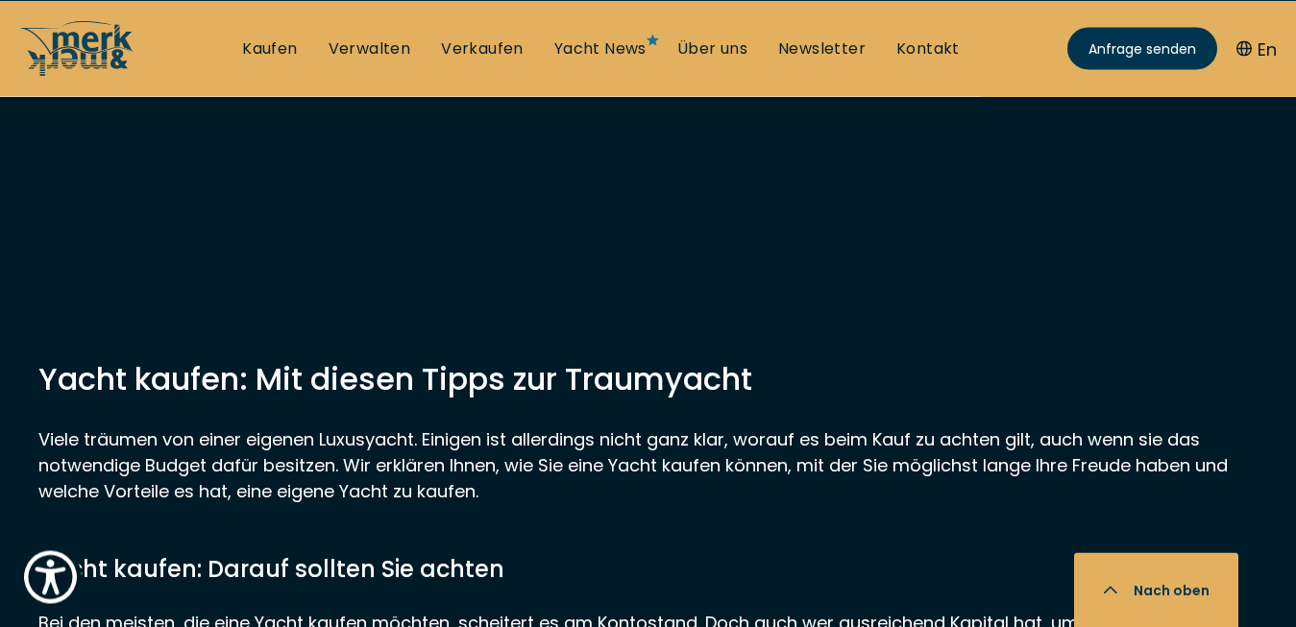
scroll to position [849, 0]
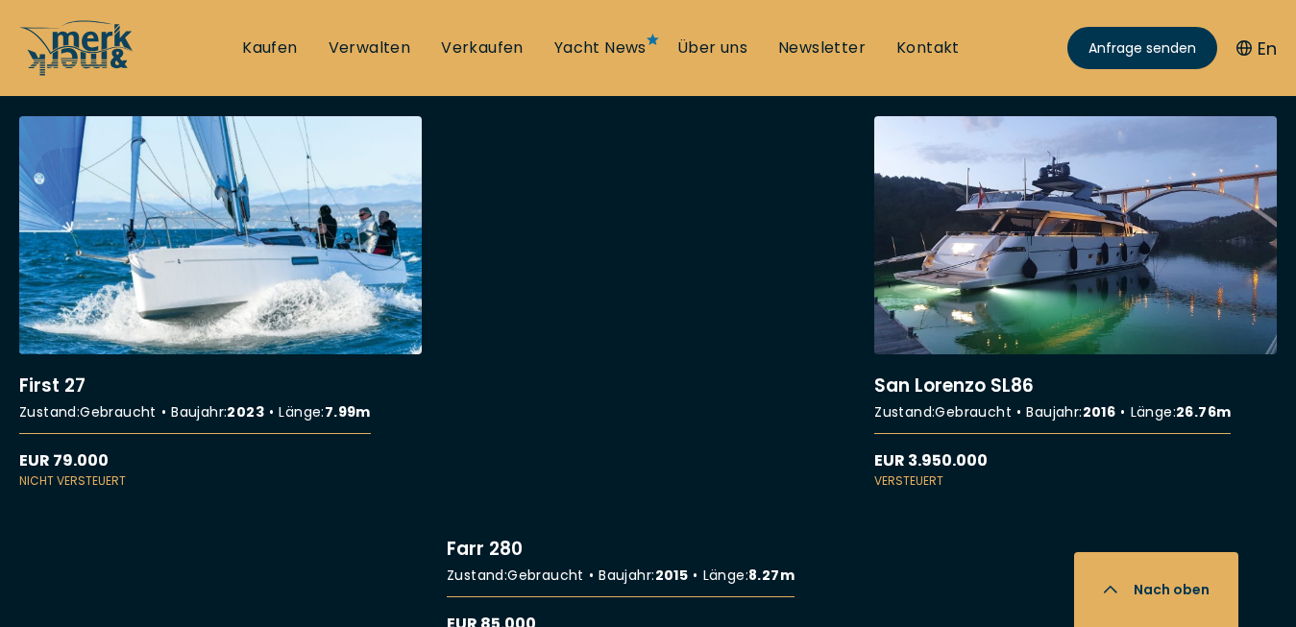
scroll to position [3061, 0]
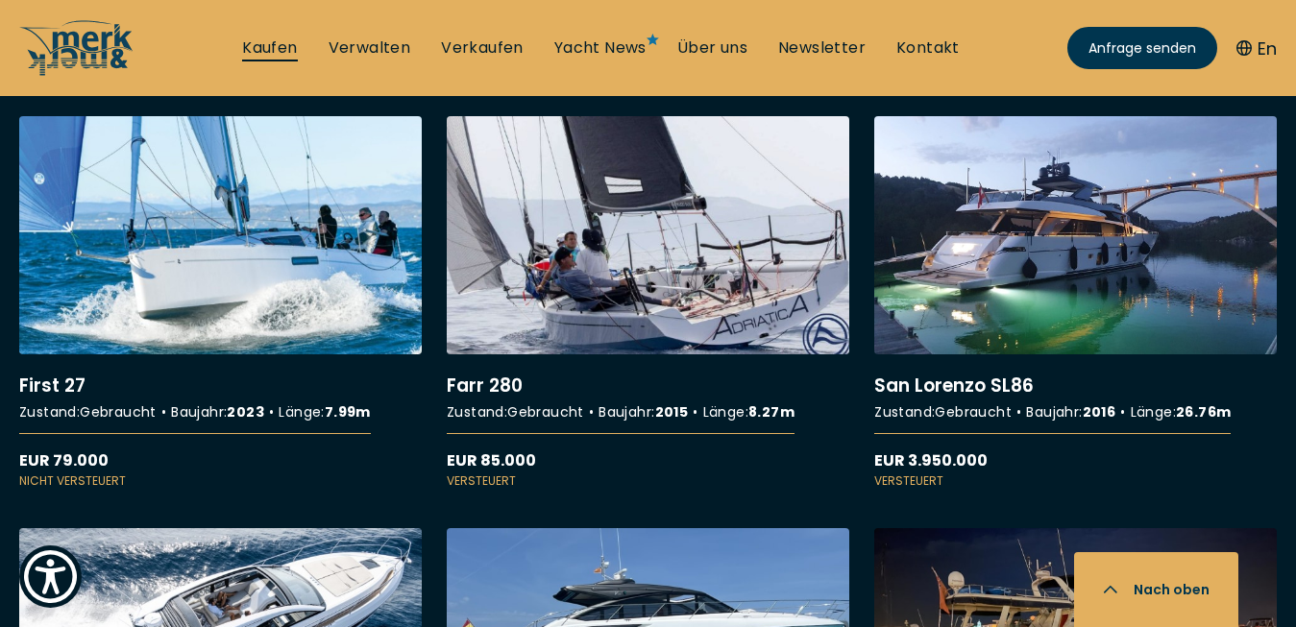
click at [268, 42] on link "Kaufen" at bounding box center [269, 47] width 55 height 21
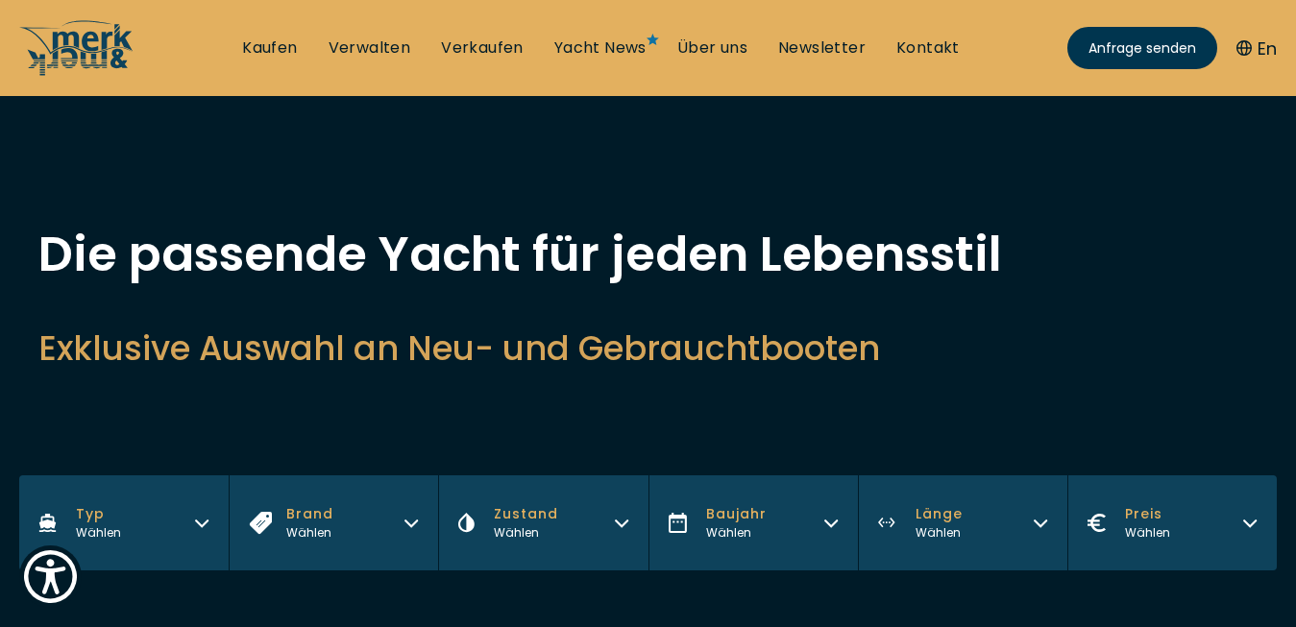
click at [200, 524] on icon "button" at bounding box center [201, 520] width 15 height 15
click at [121, 587] on span "Motor Yacht" at bounding box center [90, 591] width 84 height 20
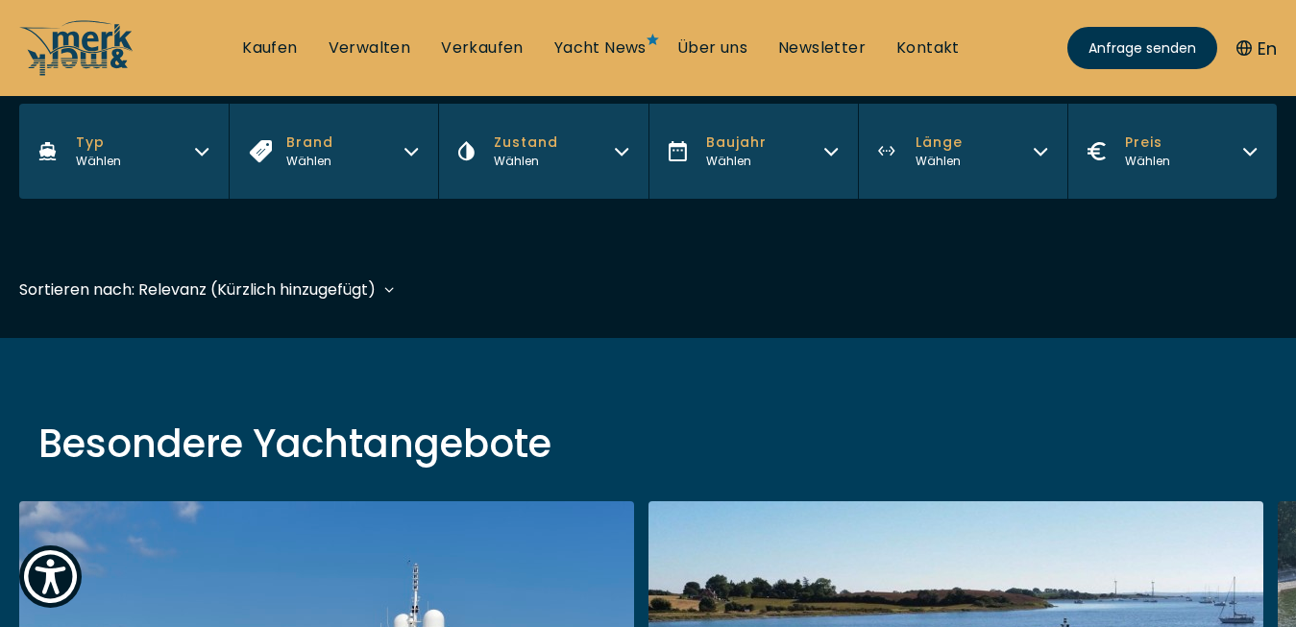
scroll to position [469, 0]
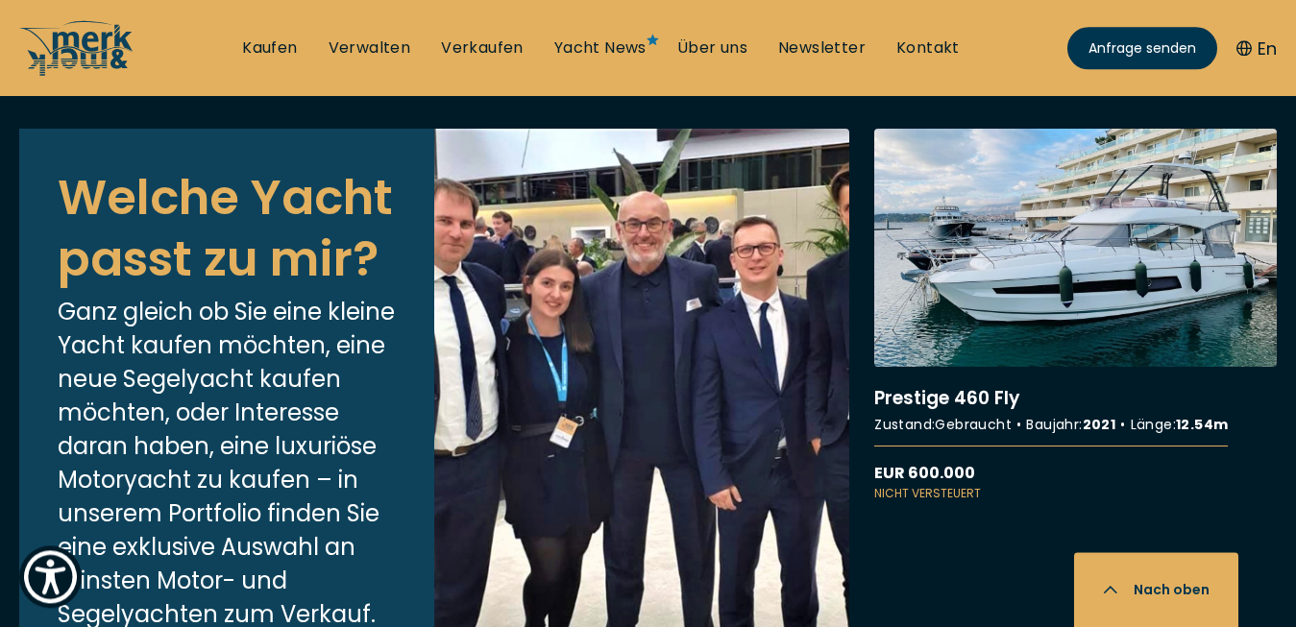
scroll to position [5799, 0]
